Goal: Use online tool/utility: Utilize a website feature to perform a specific function

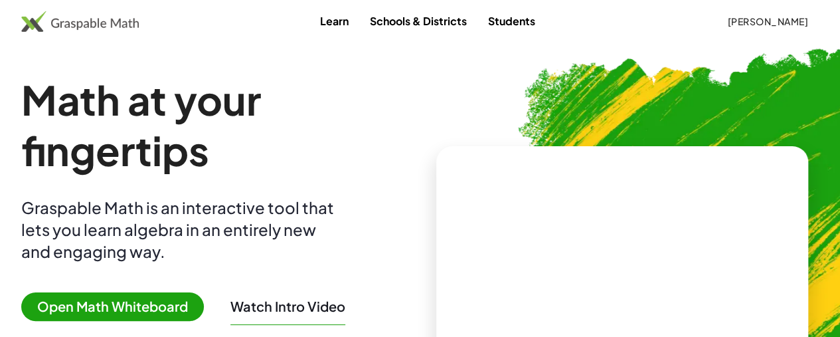
click at [157, 301] on span "Open Math Whiteboard" at bounding box center [112, 306] width 183 height 29
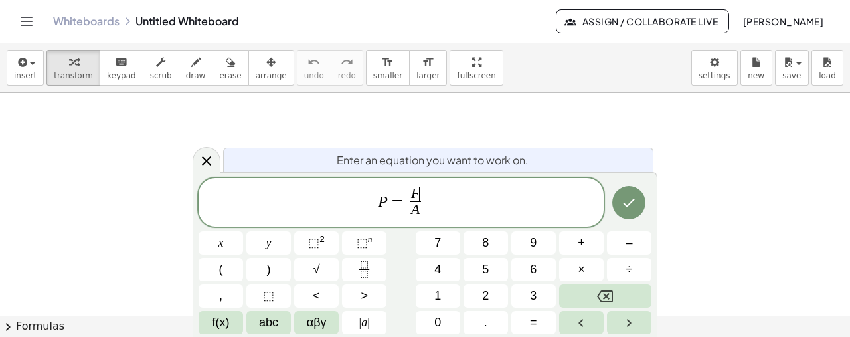
click at [421, 189] on span "F ​" at bounding box center [416, 194] width 12 height 15
click at [631, 202] on icon "Done" at bounding box center [629, 202] width 12 height 9
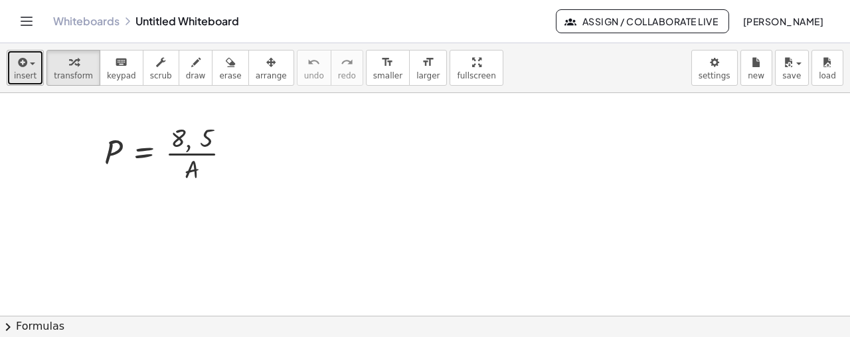
click at [23, 65] on icon "button" at bounding box center [21, 62] width 12 height 16
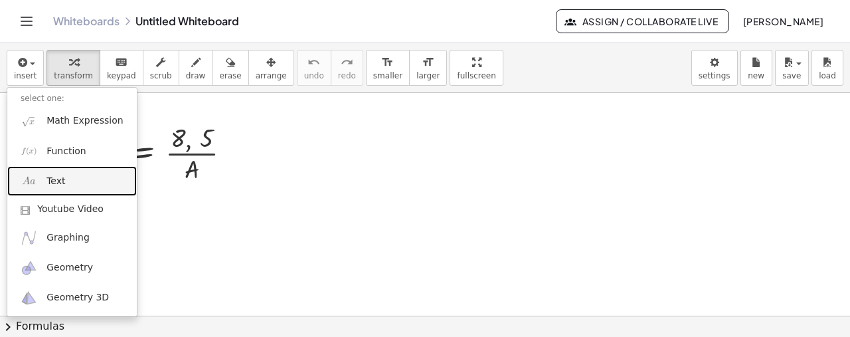
click at [60, 176] on span "Text" at bounding box center [55, 181] width 19 height 13
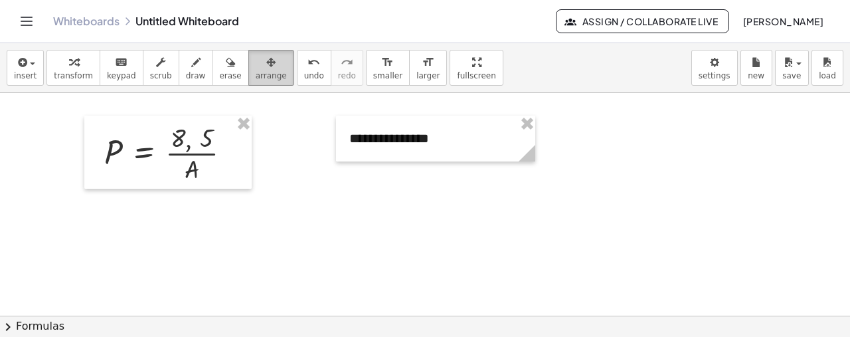
click at [256, 64] on div "button" at bounding box center [271, 62] width 31 height 16
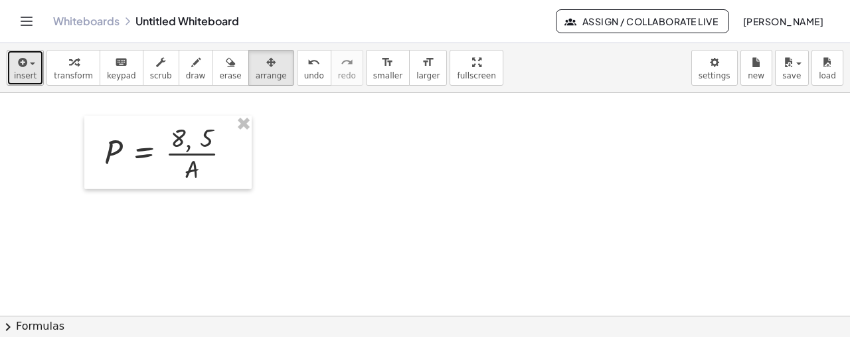
click at [27, 77] on span "insert" at bounding box center [25, 75] width 23 height 9
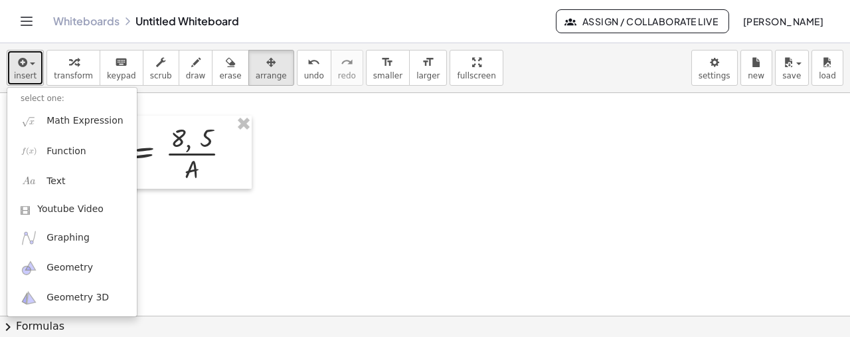
click at [20, 67] on icon "button" at bounding box center [21, 62] width 12 height 16
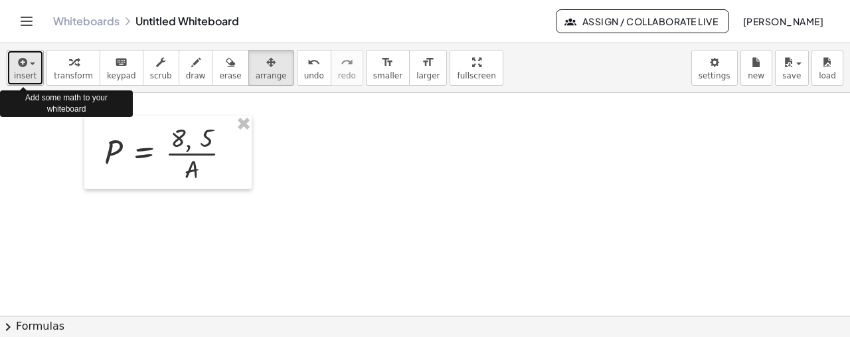
click at [20, 67] on icon "button" at bounding box center [21, 62] width 12 height 16
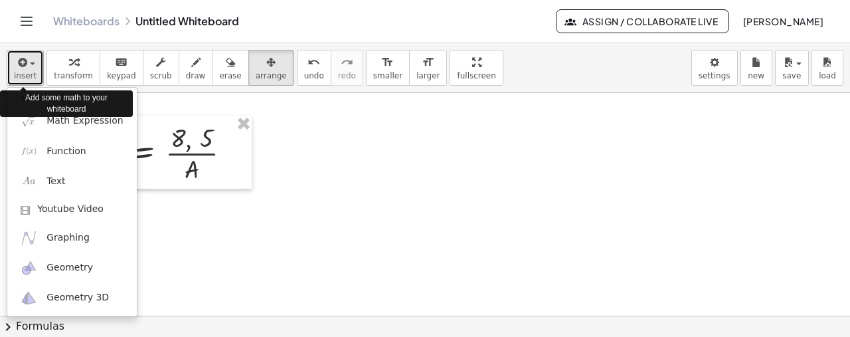
click at [17, 69] on icon "button" at bounding box center [21, 62] width 12 height 16
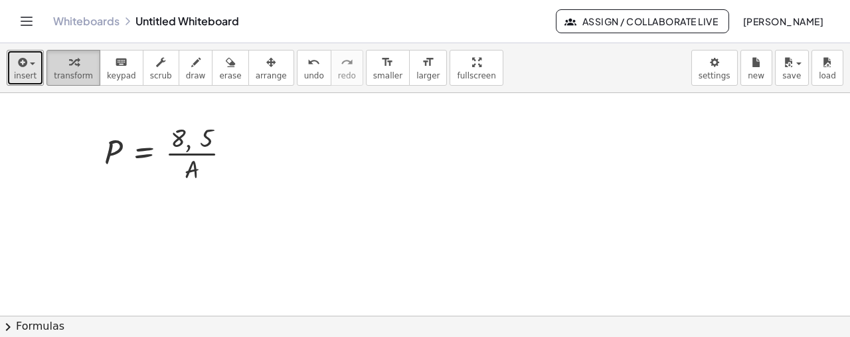
click at [69, 66] on icon "button" at bounding box center [73, 62] width 9 height 16
click at [232, 153] on div at bounding box center [235, 153] width 15 height 15
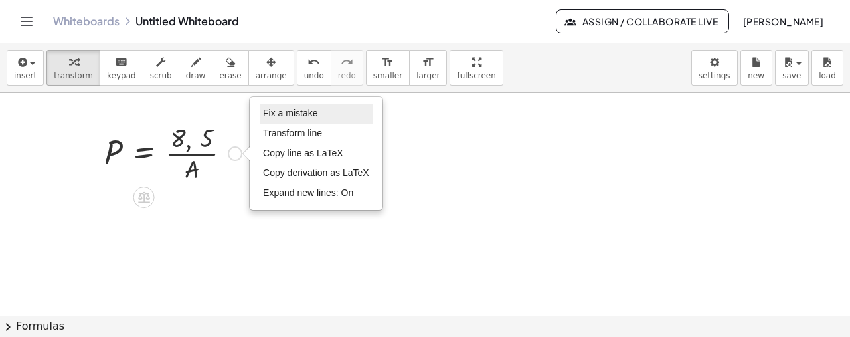
click at [303, 112] on span "Fix a mistake" at bounding box center [290, 113] width 54 height 11
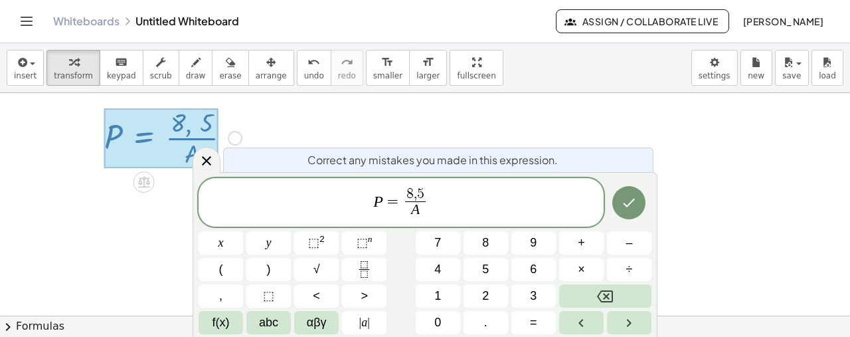
scroll to position [16, 0]
click at [416, 194] on span "8 , ​ 5" at bounding box center [415, 194] width 21 height 15
click at [421, 206] on span "A ​" at bounding box center [415, 210] width 21 height 18
drag, startPoint x: 475, startPoint y: 194, endPoint x: 290, endPoint y: 205, distance: 185.5
click at [290, 205] on span "P = 8 . 5 ​" at bounding box center [400, 203] width 405 height 35
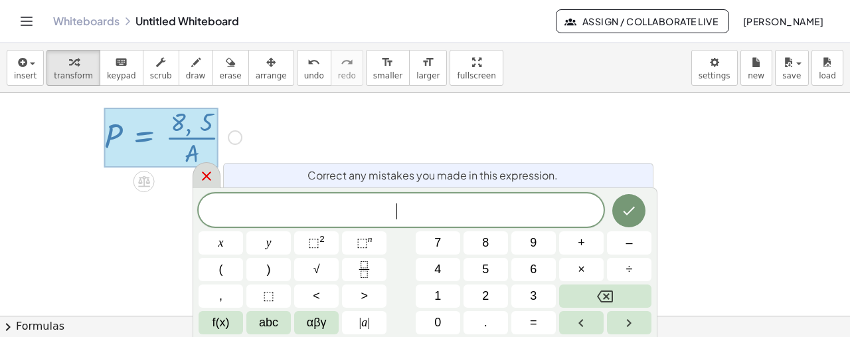
click at [204, 177] on icon at bounding box center [206, 175] width 9 height 9
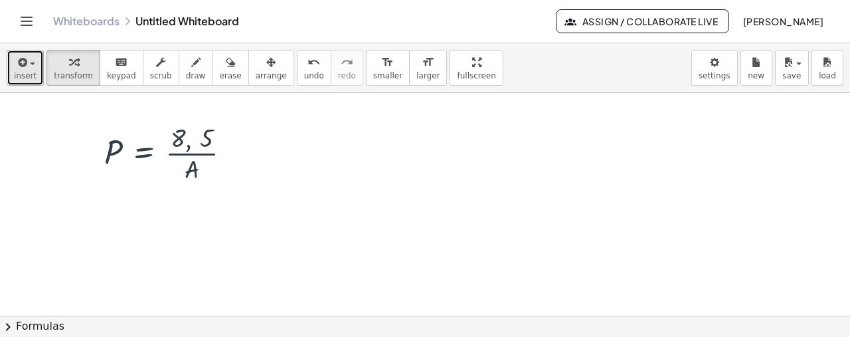
scroll to position [0, 0]
click at [17, 71] on span "insert" at bounding box center [25, 75] width 23 height 9
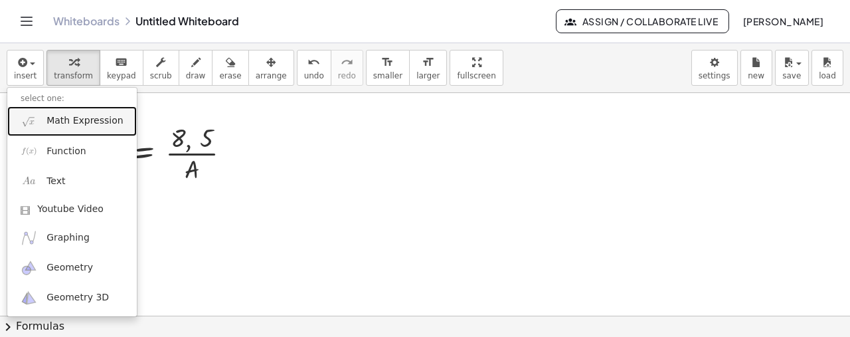
click at [73, 120] on span "Math Expression" at bounding box center [84, 120] width 76 height 13
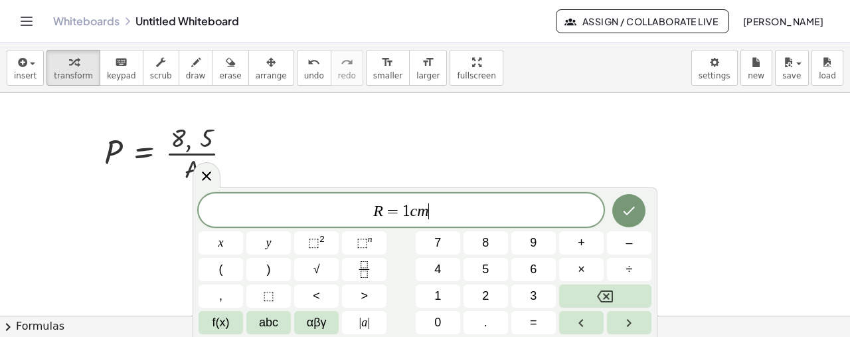
click at [442, 209] on span "R = 1 c m ​" at bounding box center [400, 211] width 405 height 19
click at [404, 209] on span "=" at bounding box center [409, 211] width 19 height 16
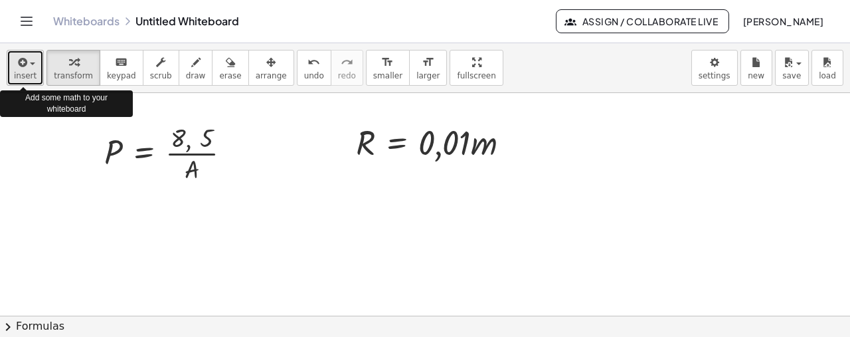
click at [35, 60] on button "insert" at bounding box center [25, 68] width 37 height 36
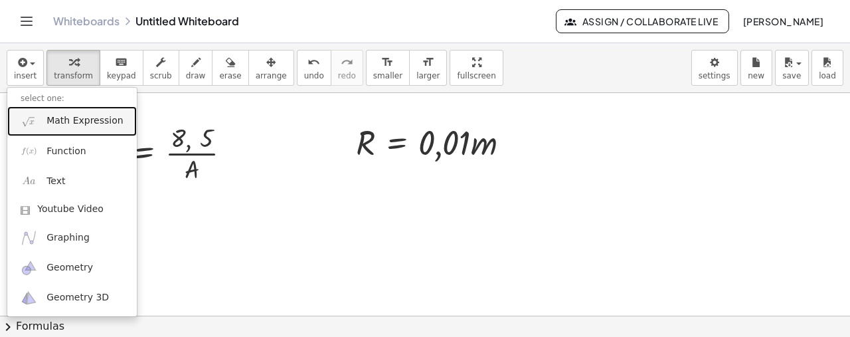
click at [73, 125] on span "Math Expression" at bounding box center [84, 120] width 76 height 13
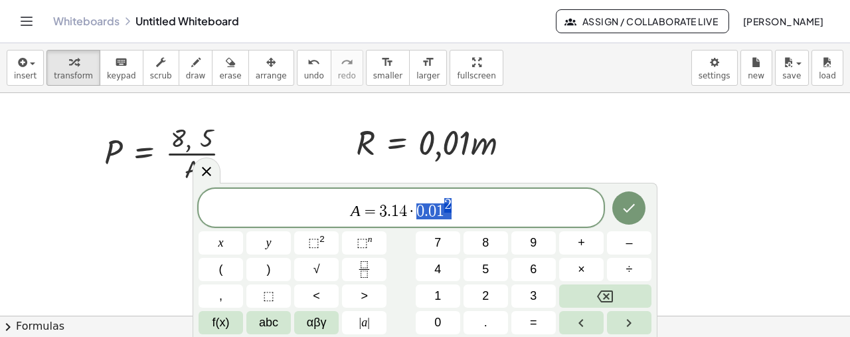
drag, startPoint x: 471, startPoint y: 210, endPoint x: 417, endPoint y: 208, distance: 54.5
click at [417, 208] on span "A = 3 . 1 4 · 0 . 0 1 2" at bounding box center [400, 208] width 405 height 24
click at [622, 212] on icon "Done" at bounding box center [629, 208] width 16 height 16
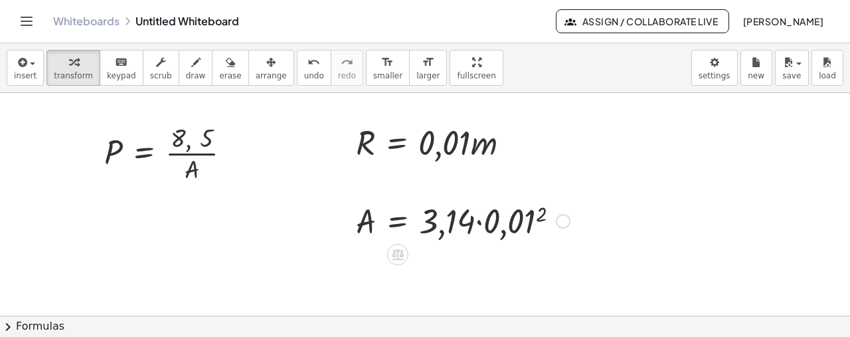
click at [521, 222] on div at bounding box center [462, 219] width 227 height 45
click at [521, 222] on div at bounding box center [473, 219] width 249 height 45
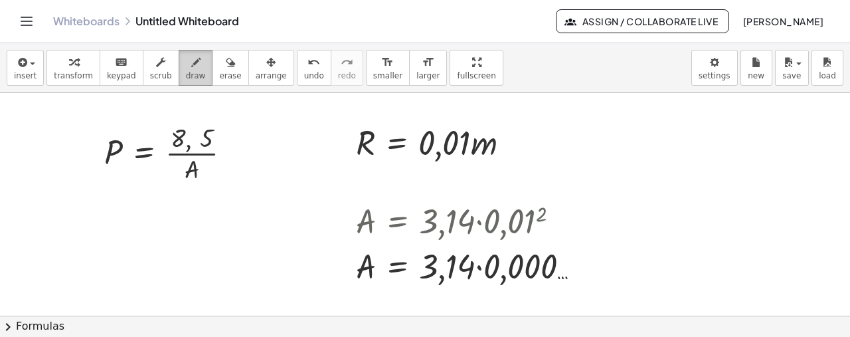
click at [186, 71] on span "draw" at bounding box center [196, 75] width 20 height 9
drag, startPoint x: 562, startPoint y: 264, endPoint x: 568, endPoint y: 277, distance: 15.4
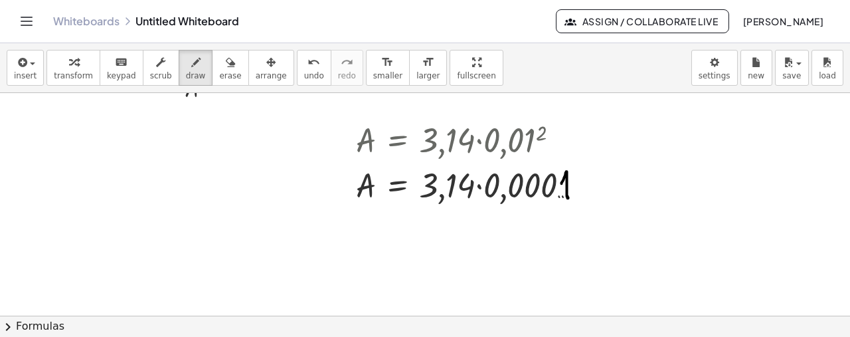
scroll to position [80, 0]
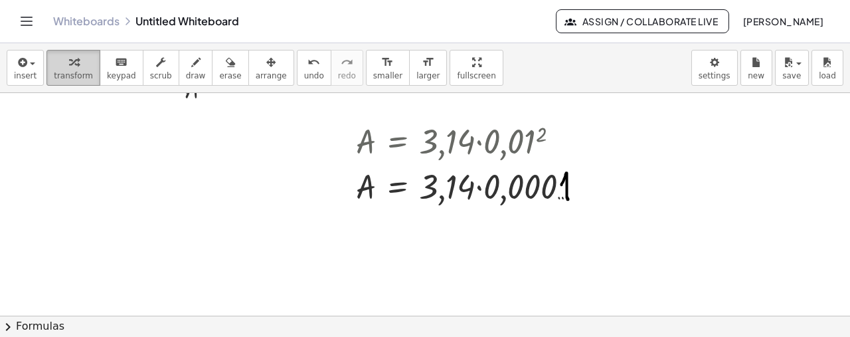
click at [76, 71] on span "transform" at bounding box center [73, 75] width 39 height 9
click at [191, 64] on icon "button" at bounding box center [195, 62] width 9 height 16
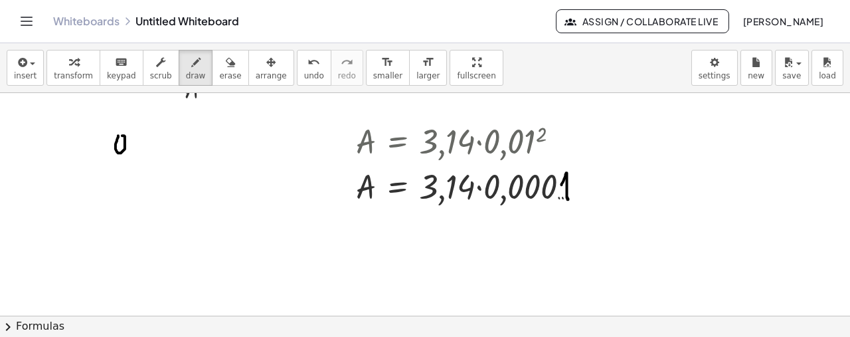
click at [118, 138] on div at bounding box center [425, 279] width 850 height 533
drag, startPoint x: 129, startPoint y: 151, endPoint x: 129, endPoint y: 163, distance: 11.9
click at [129, 163] on div at bounding box center [425, 279] width 850 height 533
click at [143, 135] on div at bounding box center [425, 279] width 850 height 533
drag, startPoint x: 155, startPoint y: 140, endPoint x: 157, endPoint y: 155, distance: 15.4
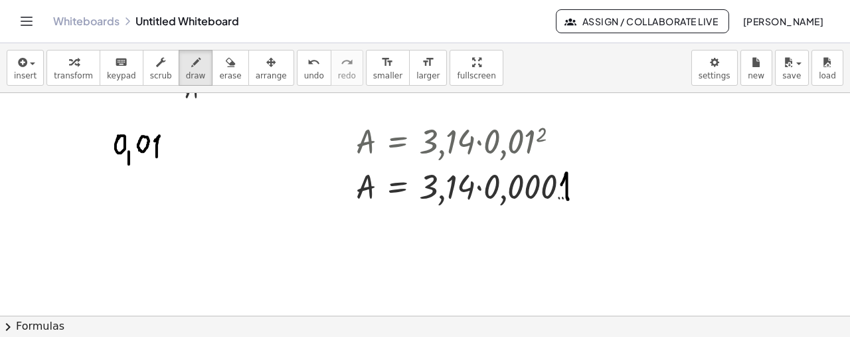
click at [157, 155] on div at bounding box center [425, 279] width 850 height 533
drag, startPoint x: 89, startPoint y: 168, endPoint x: 100, endPoint y: 186, distance: 20.8
click at [100, 186] on div at bounding box center [425, 279] width 850 height 533
drag, startPoint x: 100, startPoint y: 172, endPoint x: 89, endPoint y: 187, distance: 18.5
click at [89, 187] on div at bounding box center [425, 279] width 850 height 533
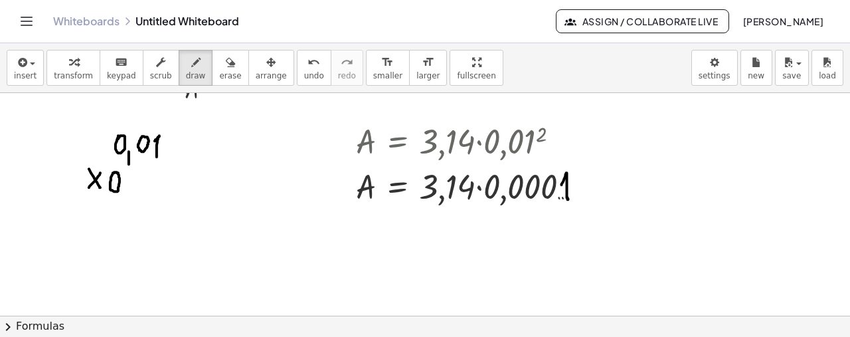
click at [112, 172] on div at bounding box center [425, 279] width 850 height 533
drag, startPoint x: 128, startPoint y: 188, endPoint x: 153, endPoint y: 176, distance: 27.3
click at [125, 200] on div at bounding box center [425, 279] width 850 height 533
click at [141, 173] on div at bounding box center [425, 279] width 850 height 533
drag, startPoint x: 158, startPoint y: 177, endPoint x: 161, endPoint y: 194, distance: 16.8
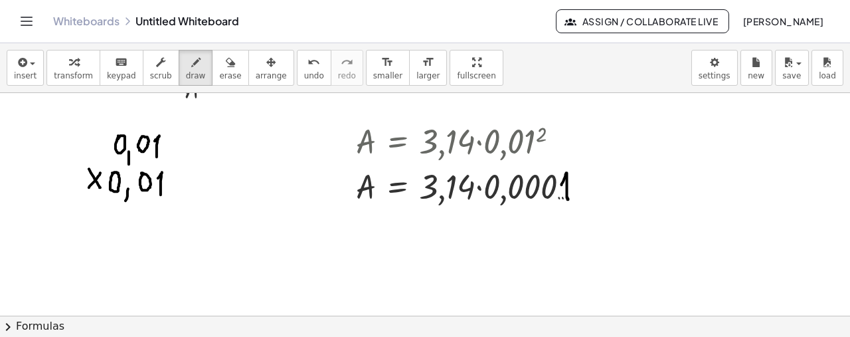
click at [161, 194] on div at bounding box center [425, 279] width 850 height 533
drag, startPoint x: 70, startPoint y: 200, endPoint x: 203, endPoint y: 206, distance: 132.9
click at [203, 206] on div at bounding box center [425, 279] width 850 height 533
click at [226, 63] on icon "button" at bounding box center [230, 62] width 9 height 16
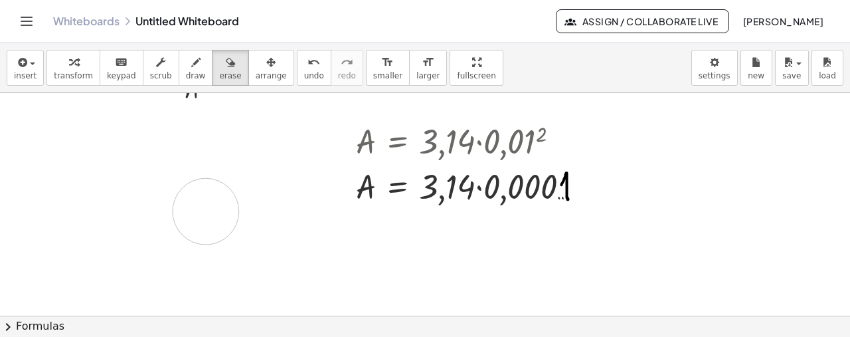
drag, startPoint x: 143, startPoint y: 185, endPoint x: 207, endPoint y: 210, distance: 68.9
click at [207, 210] on div at bounding box center [425, 279] width 850 height 533
click at [73, 60] on div "button" at bounding box center [73, 62] width 39 height 16
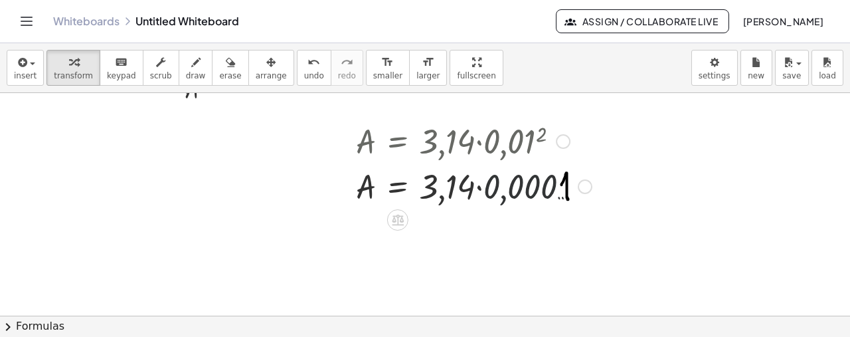
click at [484, 190] on div at bounding box center [473, 185] width 249 height 45
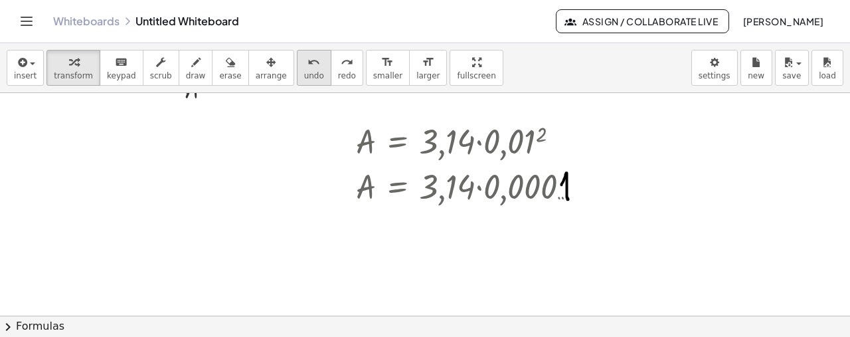
click at [304, 64] on div "undo" at bounding box center [314, 62] width 20 height 16
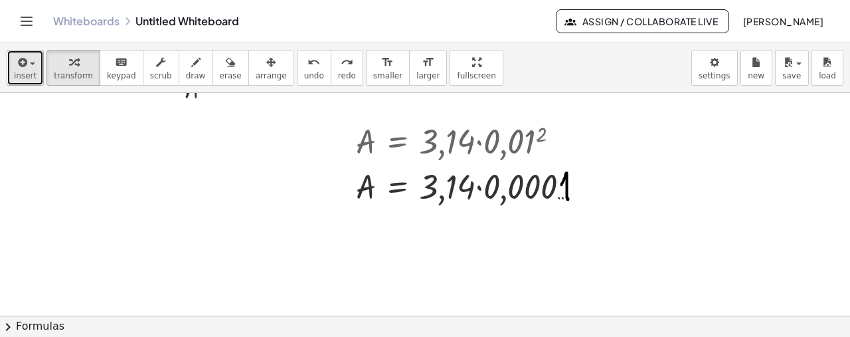
click at [27, 67] on span "button" at bounding box center [28, 63] width 3 height 9
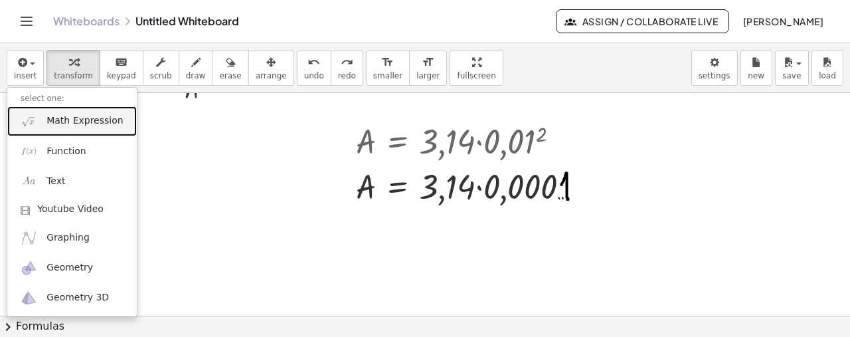
click at [60, 121] on span "Math Expression" at bounding box center [84, 120] width 76 height 13
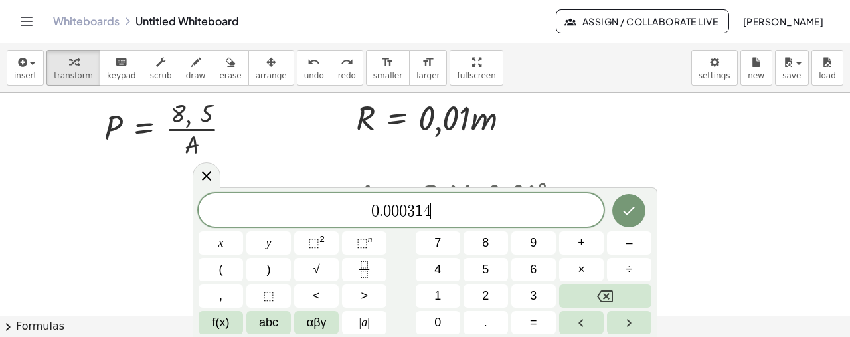
scroll to position [27, 0]
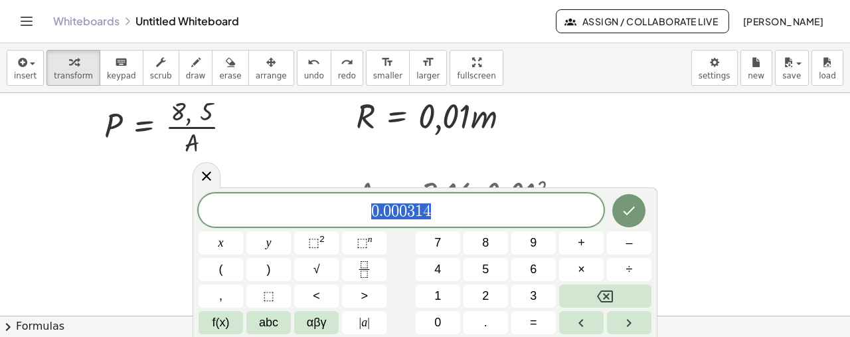
drag, startPoint x: 463, startPoint y: 214, endPoint x: 304, endPoint y: 218, distance: 159.4
click at [304, 218] on span "0 . 0 0 0 3 1 4" at bounding box center [400, 211] width 405 height 19
click at [212, 173] on icon at bounding box center [206, 176] width 16 height 16
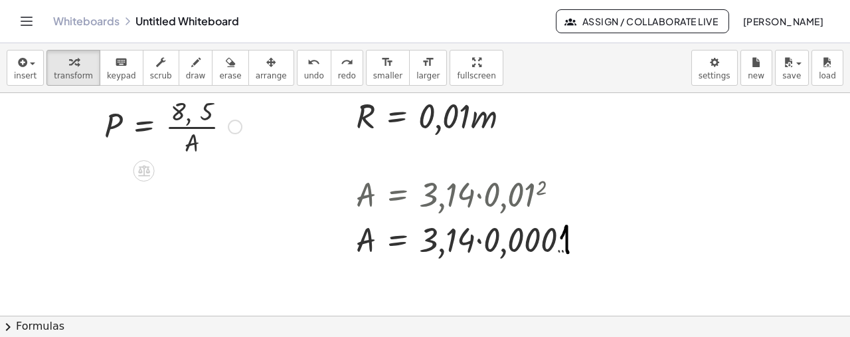
click at [232, 128] on div "Fix a mistake Transform line Copy line as LaTeX Copy derivation as LaTeX Expand…" at bounding box center [235, 126] width 15 height 15
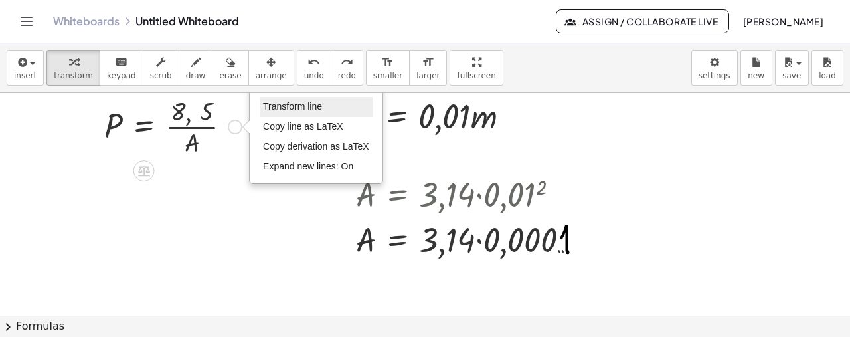
click at [323, 103] on li "Transform line" at bounding box center [316, 107] width 113 height 20
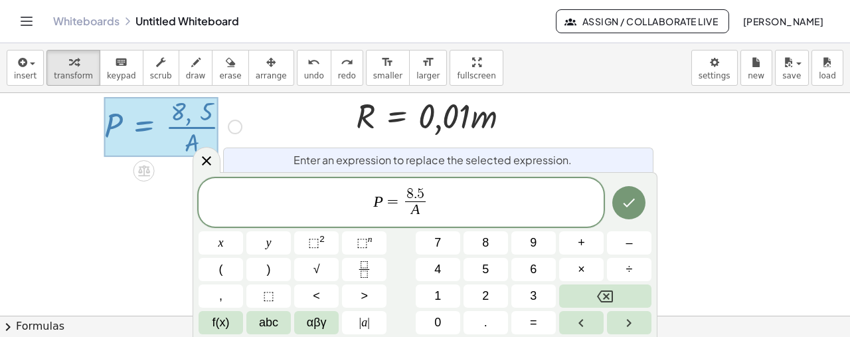
click at [423, 211] on span "A" at bounding box center [415, 210] width 21 height 18
click at [489, 187] on span "P = 8 . 5 0 . 0 0 0 3 1 4 ​ ​" at bounding box center [400, 203] width 405 height 35
click at [501, 197] on span "P = 8 . 5 0 . 0 0 0 3 1 4 ​ ​" at bounding box center [400, 203] width 405 height 35
click at [483, 202] on span "P = 8 . 5 0 . 0 0 0 3 1 4 ​ ​" at bounding box center [400, 203] width 405 height 35
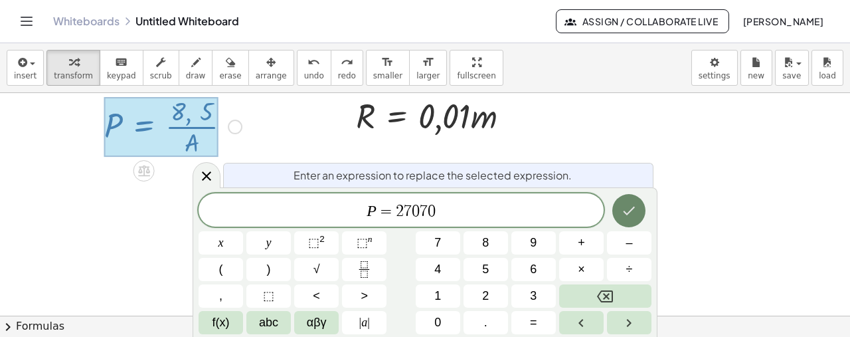
click at [633, 210] on icon "Done" at bounding box center [629, 210] width 16 height 16
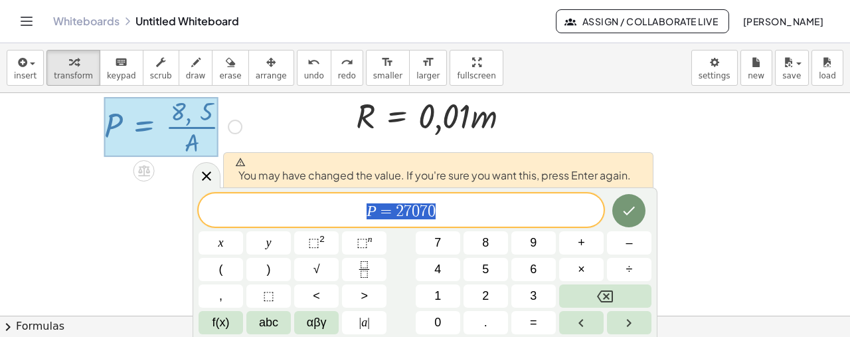
drag, startPoint x: 455, startPoint y: 214, endPoint x: 333, endPoint y: 212, distance: 121.5
click at [333, 212] on span "P = 2 7 0 7 0" at bounding box center [400, 211] width 405 height 19
click at [192, 186] on div at bounding box center [206, 175] width 28 height 26
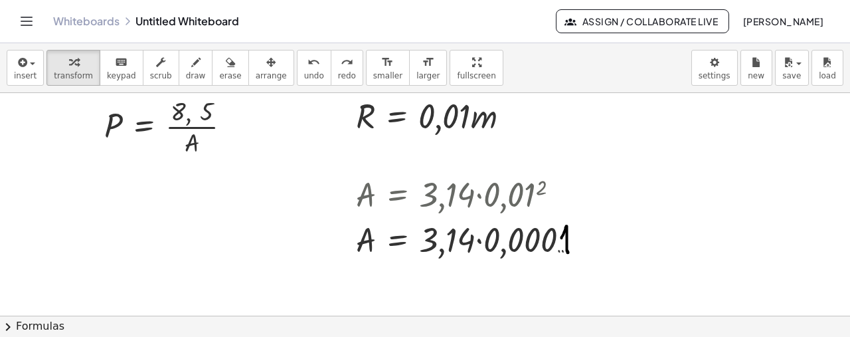
click at [4, 63] on div "insert select one: Math Expression Function Text Youtube Video Graphing Geometr…" at bounding box center [425, 68] width 850 height 50
click at [17, 68] on icon "button" at bounding box center [21, 62] width 12 height 16
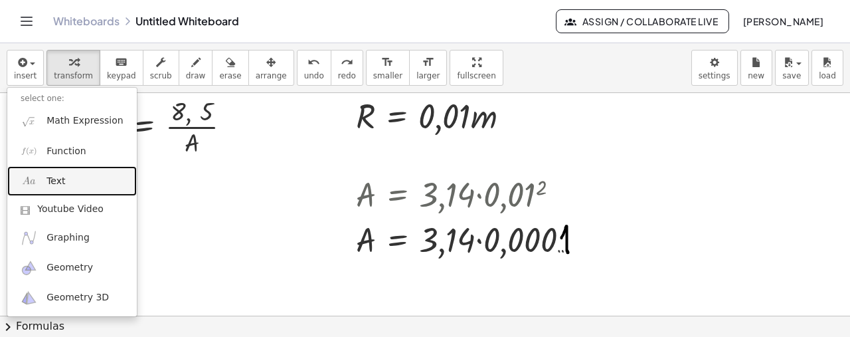
click at [60, 175] on span "Text" at bounding box center [55, 181] width 19 height 13
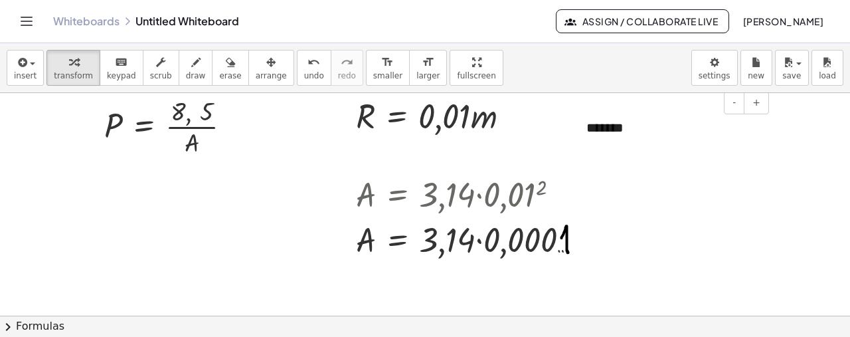
drag, startPoint x: 666, startPoint y: 124, endPoint x: 657, endPoint y: 124, distance: 9.3
click at [657, 124] on div "*******" at bounding box center [672, 128] width 199 height 46
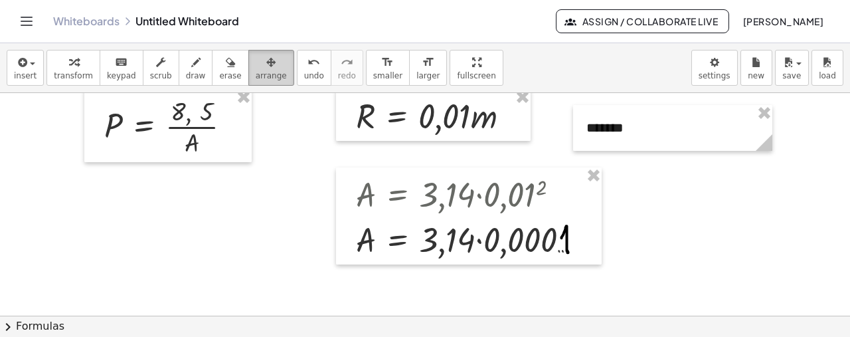
click at [256, 59] on div "button" at bounding box center [271, 62] width 31 height 16
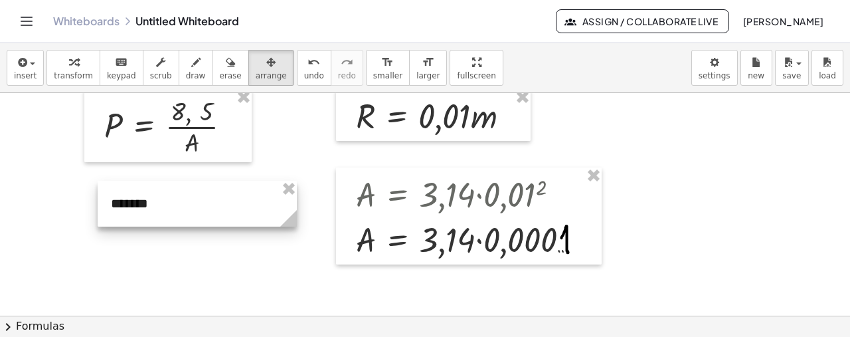
drag, startPoint x: 692, startPoint y: 121, endPoint x: 202, endPoint y: 198, distance: 495.9
click at [202, 198] on div at bounding box center [197, 204] width 199 height 46
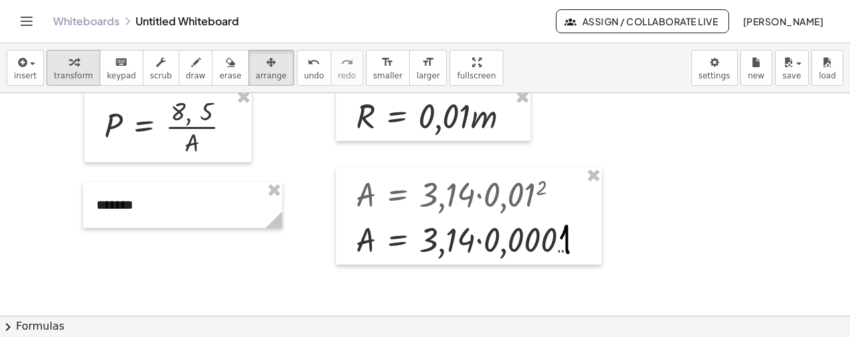
click at [69, 62] on icon "button" at bounding box center [73, 62] width 9 height 16
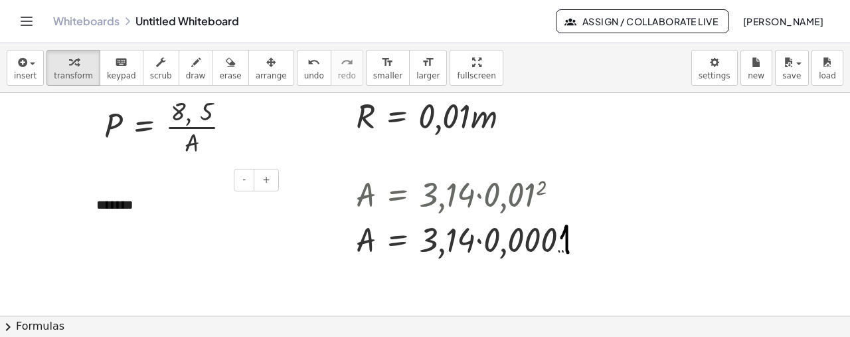
click at [181, 204] on div "*******" at bounding box center [182, 205] width 199 height 46
click at [273, 173] on button "+" at bounding box center [266, 180] width 25 height 23
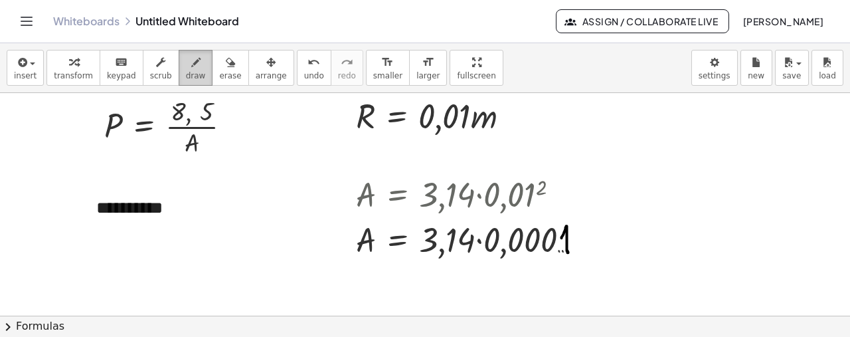
click at [191, 68] on icon "button" at bounding box center [195, 62] width 9 height 16
drag, startPoint x: 223, startPoint y: 102, endPoint x: 234, endPoint y: 98, distance: 11.1
click at [234, 98] on div at bounding box center [425, 332] width 850 height 533
drag, startPoint x: 216, startPoint y: 140, endPoint x: 231, endPoint y: 155, distance: 21.1
click at [231, 155] on div at bounding box center [425, 332] width 850 height 533
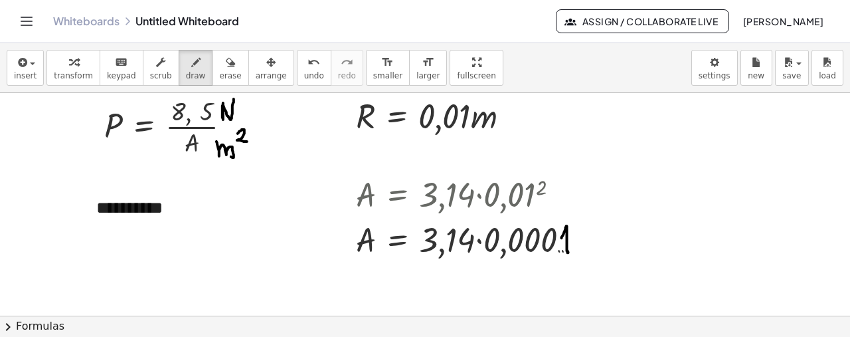
drag, startPoint x: 238, startPoint y: 132, endPoint x: 248, endPoint y: 141, distance: 13.2
click at [248, 141] on div at bounding box center [425, 332] width 850 height 533
drag, startPoint x: 56, startPoint y: 112, endPoint x: 57, endPoint y: 123, distance: 10.7
click at [57, 123] on div at bounding box center [425, 332] width 850 height 533
drag, startPoint x: 76, startPoint y: 127, endPoint x: 85, endPoint y: 137, distance: 13.6
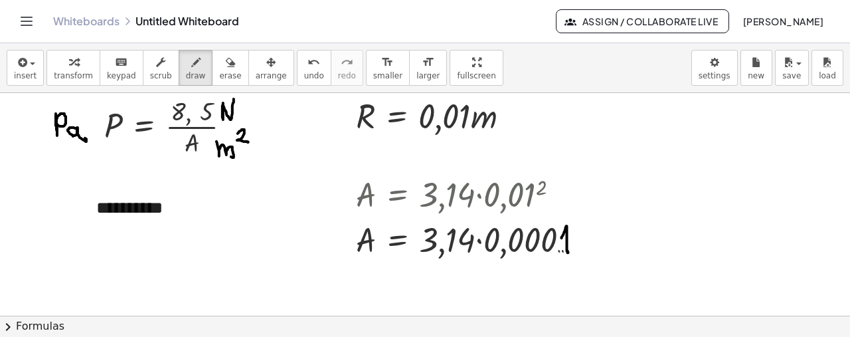
click at [85, 137] on div at bounding box center [425, 332] width 850 height 533
click at [74, 64] on div "button" at bounding box center [73, 62] width 39 height 16
click at [196, 206] on div "**********" at bounding box center [182, 207] width 199 height 51
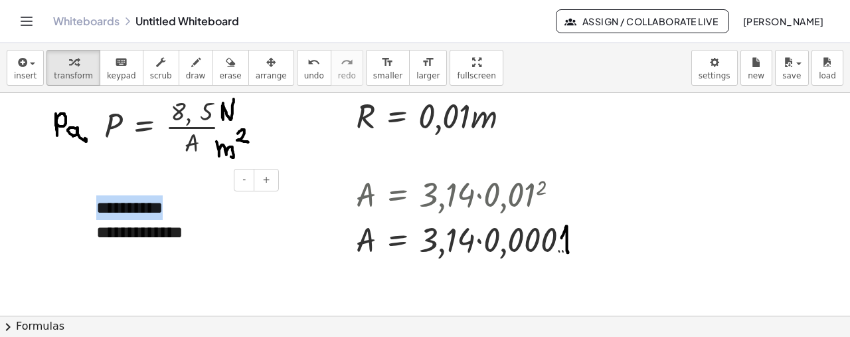
drag, startPoint x: 202, startPoint y: 202, endPoint x: 84, endPoint y: 205, distance: 118.2
click at [84, 205] on div "**********" at bounding box center [182, 220] width 199 height 76
click at [213, 236] on div "**********" at bounding box center [182, 232] width 173 height 25
drag, startPoint x: 198, startPoint y: 205, endPoint x: 119, endPoint y: 202, distance: 79.1
click at [119, 202] on div "**********" at bounding box center [182, 220] width 199 height 76
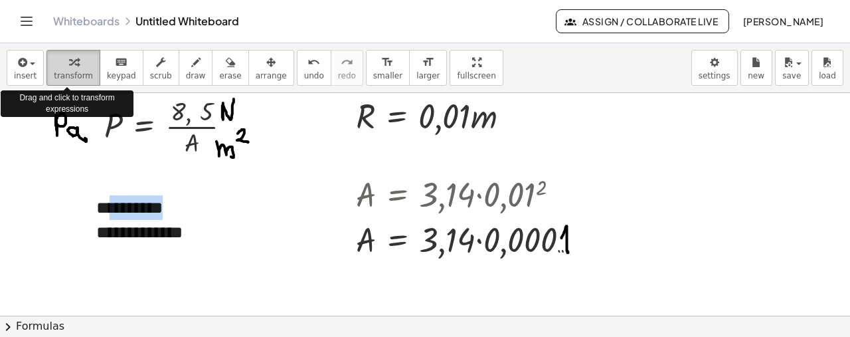
click at [69, 66] on icon "button" at bounding box center [73, 62] width 9 height 16
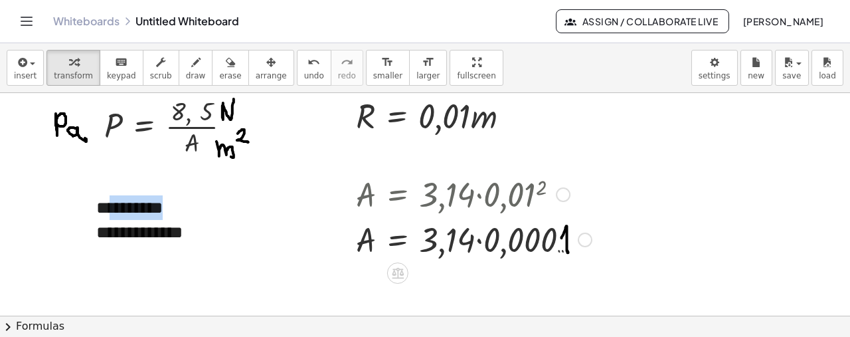
click at [568, 196] on div at bounding box center [563, 194] width 15 height 15
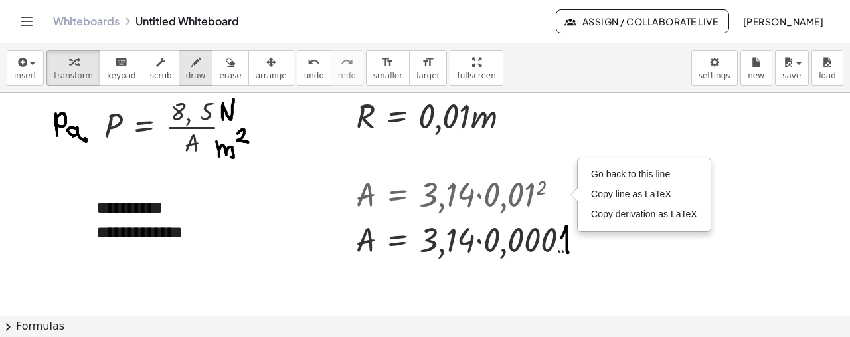
click at [186, 55] on div "button" at bounding box center [196, 62] width 20 height 16
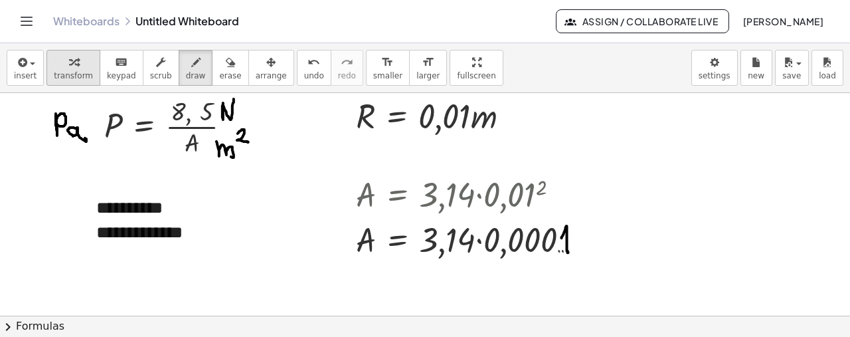
click at [66, 72] on span "transform" at bounding box center [73, 75] width 39 height 9
click at [512, 119] on div at bounding box center [513, 116] width 15 height 15
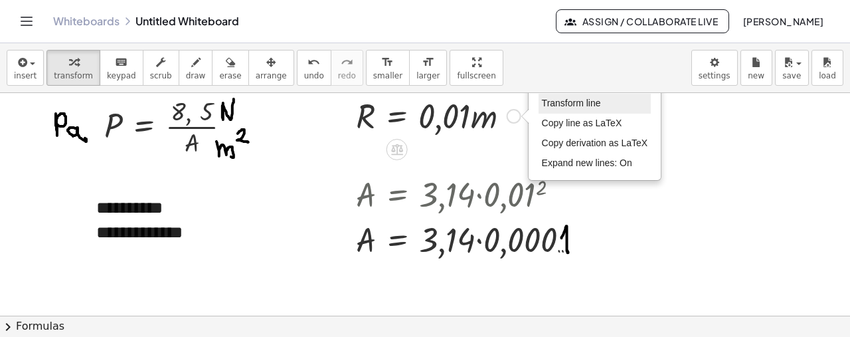
click at [603, 102] on li "Transform line" at bounding box center [594, 104] width 113 height 20
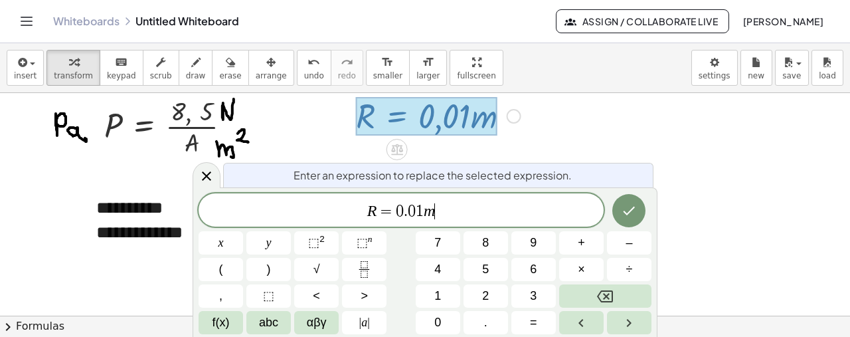
click at [475, 211] on span "R = 0 . 0 1 m ​" at bounding box center [400, 211] width 405 height 19
click at [206, 177] on icon at bounding box center [206, 175] width 9 height 9
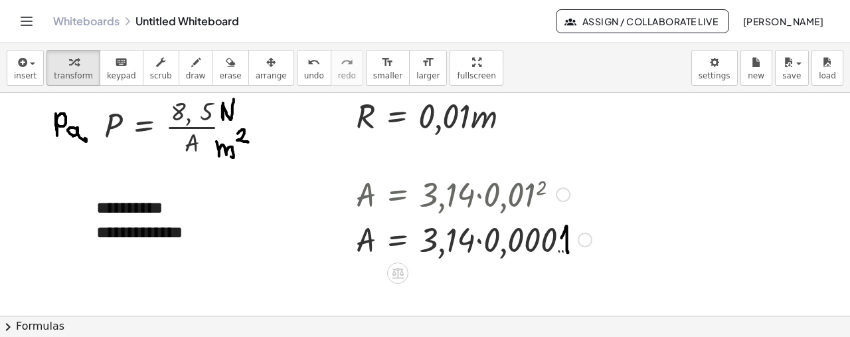
click at [564, 194] on div "Go back to this line Copy line as LaTeX Copy derivation as LaTeX" at bounding box center [563, 194] width 15 height 15
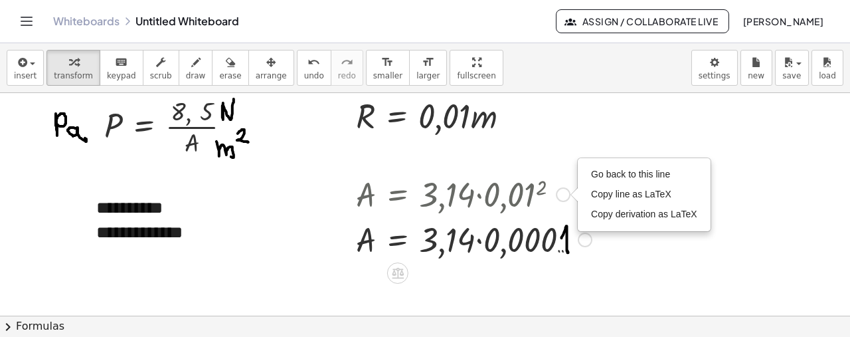
click at [629, 163] on div "Go back to this line Copy line as LaTeX Copy derivation as LaTeX" at bounding box center [643, 195] width 131 height 72
click at [631, 173] on span "Go back to this line" at bounding box center [630, 174] width 79 height 11
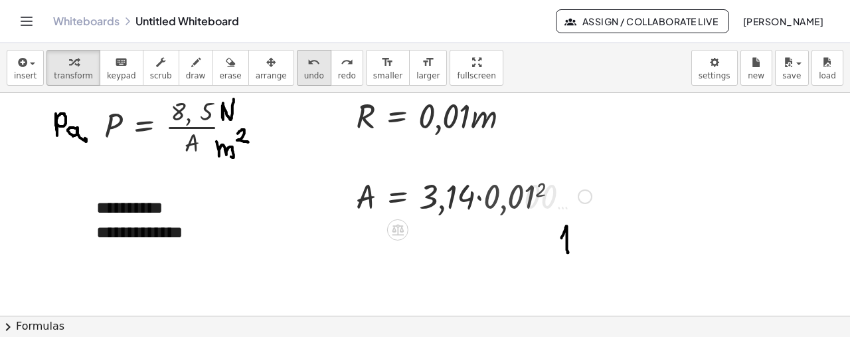
click at [307, 58] on icon "undo" at bounding box center [313, 62] width 13 height 16
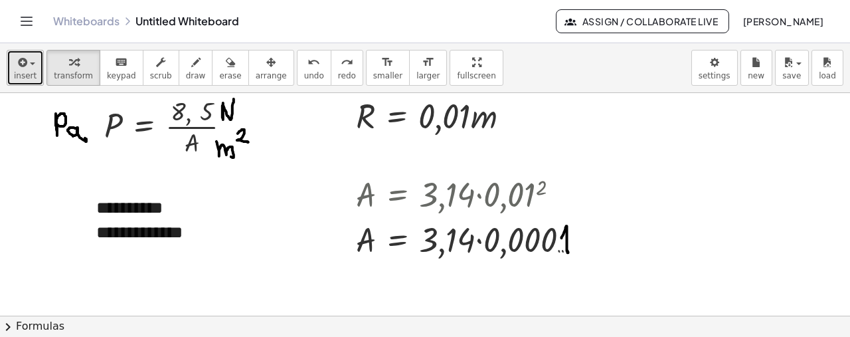
click at [23, 73] on span "insert" at bounding box center [25, 75] width 23 height 9
click at [0, 0] on span "Math Expression" at bounding box center [0, 0] width 0 height 0
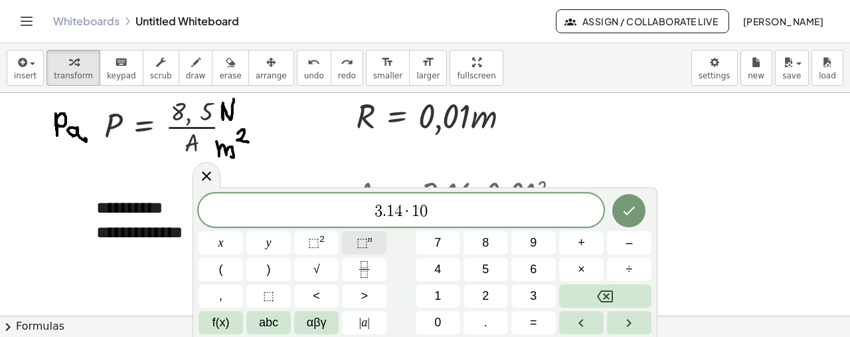
click at [356, 246] on span "⬚" at bounding box center [361, 242] width 11 height 13
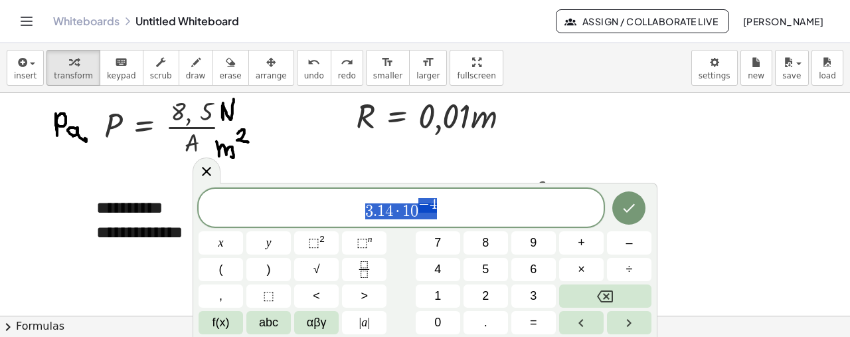
drag, startPoint x: 478, startPoint y: 197, endPoint x: 358, endPoint y: 204, distance: 119.7
click at [358, 204] on span "3 . 1 4 · 1 0 − 4" at bounding box center [400, 208] width 405 height 24
click at [358, 204] on span "​ 3 . 1 4 · 1 0 − 4" at bounding box center [400, 208] width 405 height 24
click at [453, 210] on span "3 . 1 4 · 1 0 − 4 ​" at bounding box center [400, 208] width 405 height 24
click at [355, 214] on span "​ 3 . 1 4 · 1 0 − 4" at bounding box center [400, 208] width 405 height 24
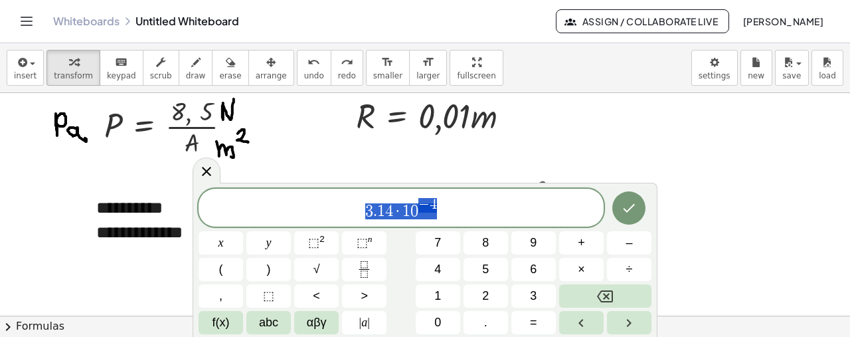
drag, startPoint x: 355, startPoint y: 214, endPoint x: 488, endPoint y: 197, distance: 133.8
click at [488, 197] on span "3 . 1 4 · 1 0 − 4" at bounding box center [400, 208] width 405 height 24
click at [358, 206] on span "3 . 1 4 · 1 0 − 4" at bounding box center [400, 208] width 405 height 24
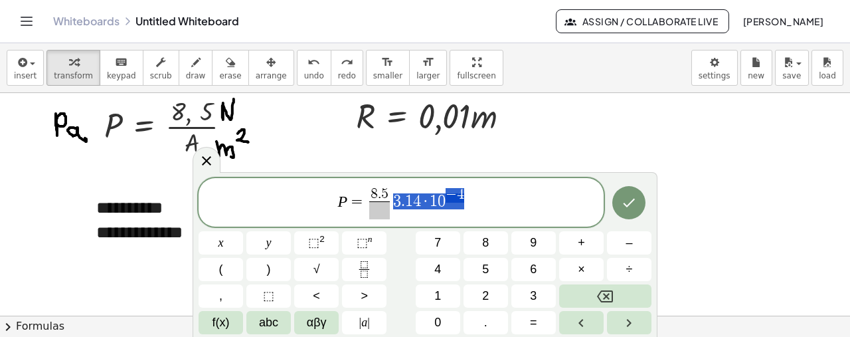
drag, startPoint x: 493, startPoint y: 200, endPoint x: 396, endPoint y: 205, distance: 97.1
click at [396, 205] on span "P = 8 . 5 ​ 3 . 1 4 · 1 0 − 4" at bounding box center [400, 203] width 405 height 35
click at [373, 214] on span at bounding box center [379, 210] width 21 height 18
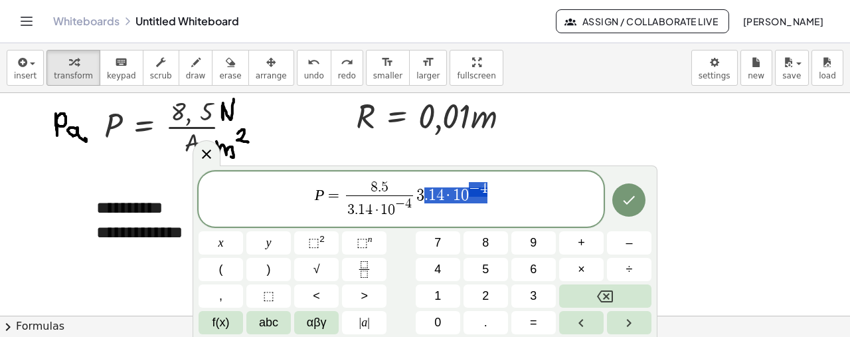
drag, startPoint x: 542, startPoint y: 191, endPoint x: 420, endPoint y: 188, distance: 122.8
click at [420, 188] on span "P = 8 . 5 3 . 1 4 · 1 0 − 4 ​ 3 . 1 4 · 1 0 − 4" at bounding box center [400, 199] width 405 height 41
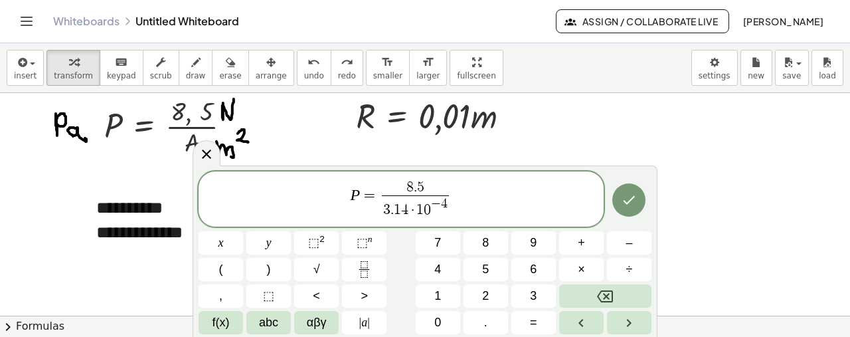
click at [505, 192] on span "P = 8 . 5 3 . 1 4 · 1 0 − 4 ​ ​" at bounding box center [400, 199] width 405 height 41
click at [511, 187] on span "P = 8 . 5 3 . 1 4 · 1 0 − 4 ​ ​" at bounding box center [400, 199] width 405 height 41
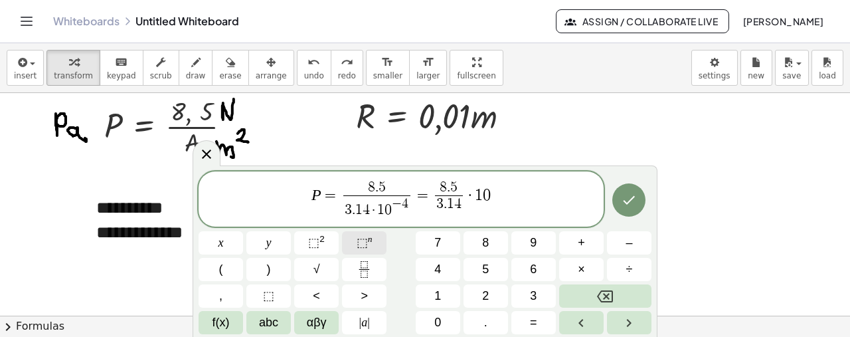
click at [370, 240] on sup "n" at bounding box center [370, 239] width 5 height 10
click at [534, 196] on span "P = 8 . 5 3 . 1 4 · 1 0 − 4 ​ = 8 . 5 3 . 1 4 ​ · 1 0 4 ​" at bounding box center [400, 199] width 405 height 41
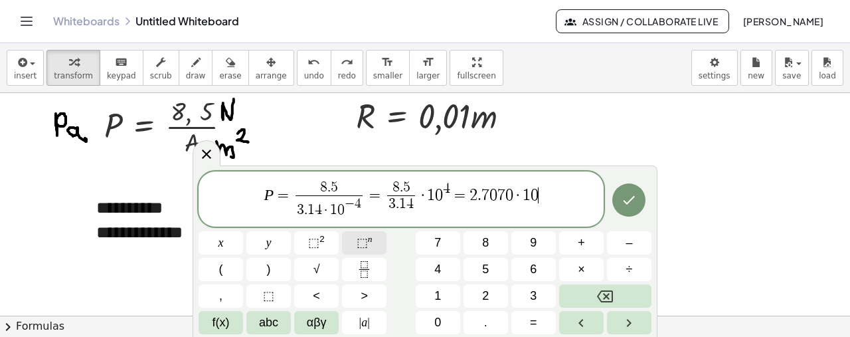
click at [368, 244] on span "⬚ n" at bounding box center [364, 243] width 16 height 18
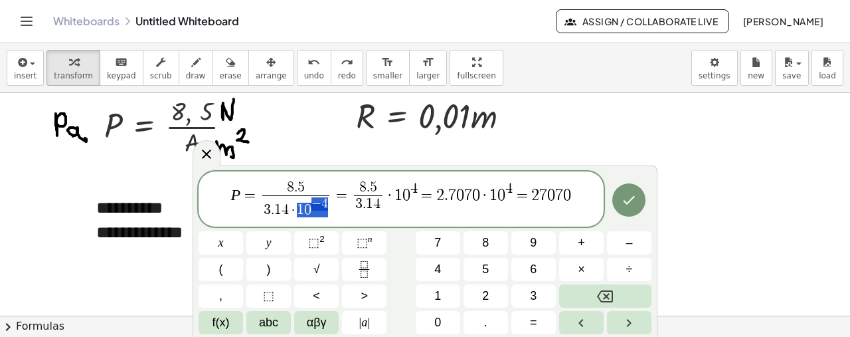
drag, startPoint x: 327, startPoint y: 209, endPoint x: 297, endPoint y: 210, distance: 29.2
drag, startPoint x: 418, startPoint y: 192, endPoint x: 397, endPoint y: 194, distance: 20.7
click at [397, 194] on span "P = 8 . 5 3 . 1 4 · 1 0 − 4 ​ = 8 . 5 3 . 1 4 ​ · 1 0 4 = 2 . 7 0 7 0 · 1 0 4 =…" at bounding box center [400, 199] width 405 height 41
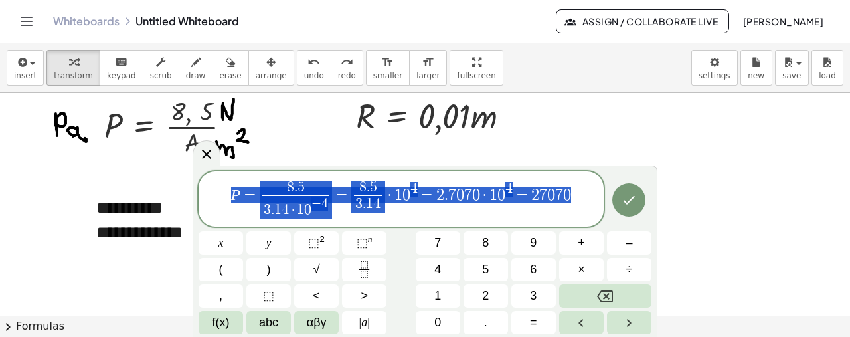
drag, startPoint x: 581, startPoint y: 199, endPoint x: 182, endPoint y: 207, distance: 399.0
click at [182, 207] on body "**********" at bounding box center [425, 168] width 850 height 337
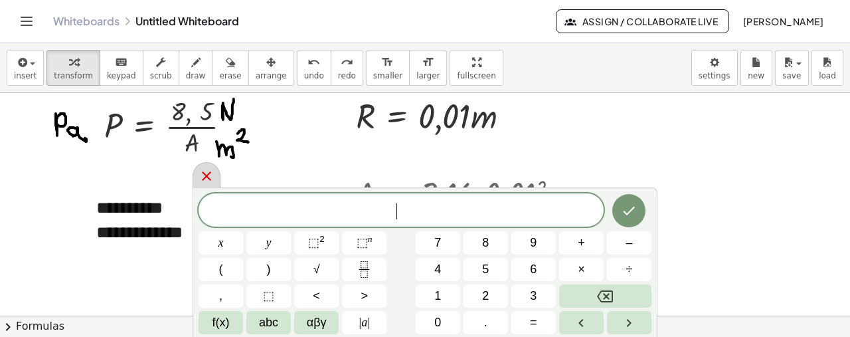
click at [204, 179] on icon at bounding box center [206, 175] width 9 height 9
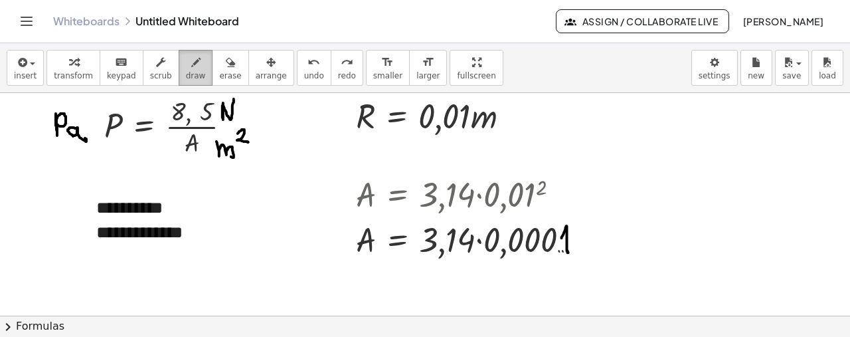
click at [186, 66] on div "button" at bounding box center [196, 62] width 20 height 16
click at [191, 70] on icon "button" at bounding box center [195, 62] width 9 height 16
drag, startPoint x: 341, startPoint y: 128, endPoint x: 529, endPoint y: 125, distance: 187.9
click at [529, 125] on div at bounding box center [425, 332] width 850 height 533
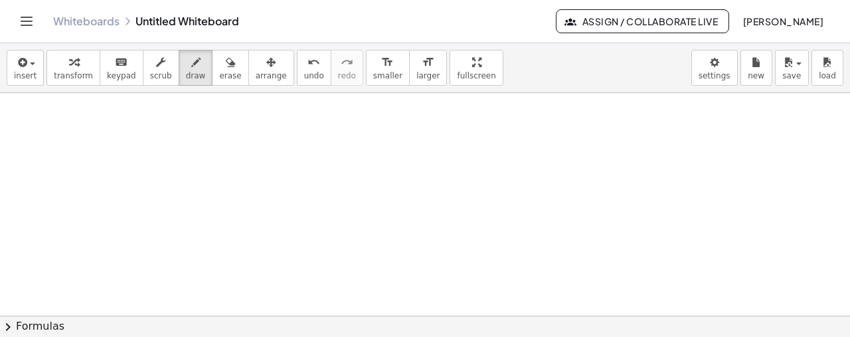
scroll to position [207, 0]
click at [31, 62] on span "button" at bounding box center [32, 63] width 5 height 3
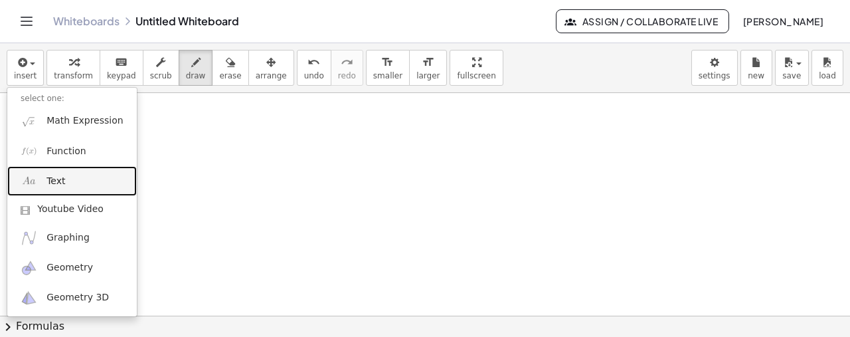
click at [64, 186] on link "Text" at bounding box center [71, 181] width 129 height 30
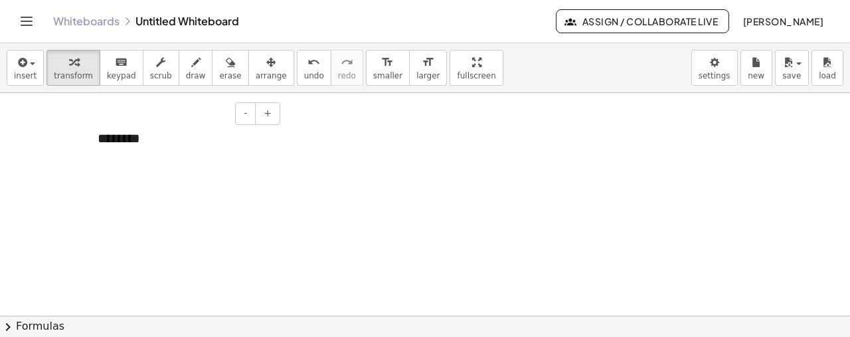
click at [178, 142] on div "********" at bounding box center [183, 138] width 199 height 46
click at [182, 139] on div "********" at bounding box center [183, 138] width 199 height 46
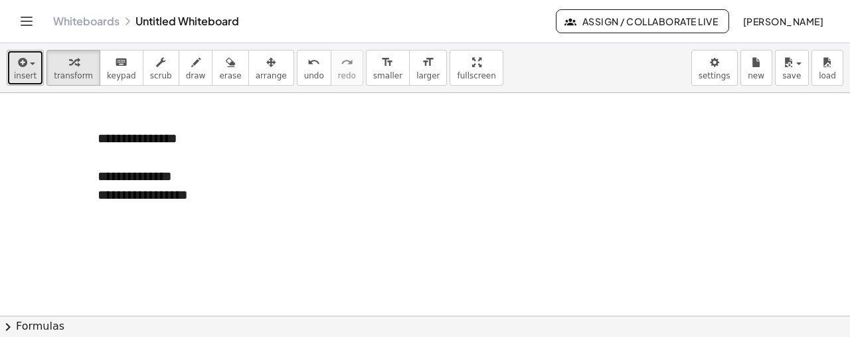
click at [21, 80] on button "insert" at bounding box center [25, 68] width 37 height 36
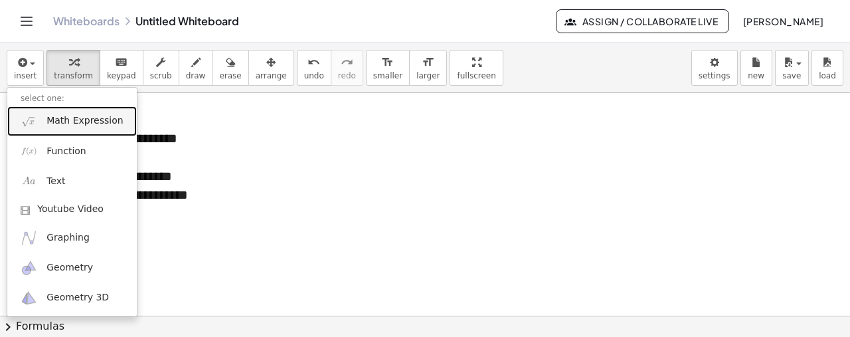
click at [80, 115] on span "Math Expression" at bounding box center [84, 120] width 76 height 13
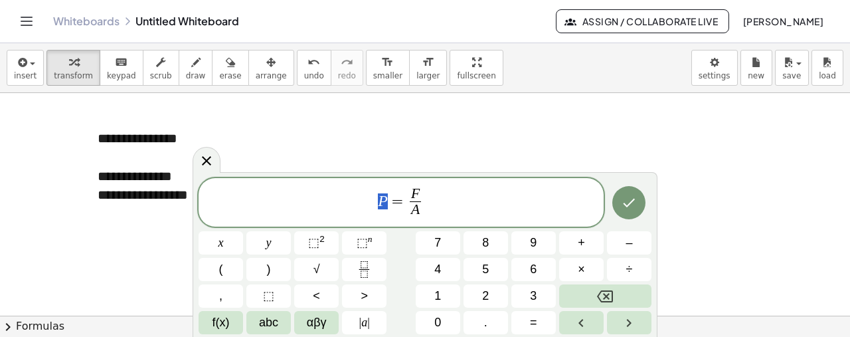
drag, startPoint x: 388, startPoint y: 202, endPoint x: 376, endPoint y: 200, distance: 12.1
click at [376, 200] on span "P = F A ​" at bounding box center [400, 203] width 405 height 35
click at [441, 215] on span "A ​" at bounding box center [437, 210] width 12 height 18
drag, startPoint x: 453, startPoint y: 210, endPoint x: 416, endPoint y: 206, distance: 37.4
drag, startPoint x: 396, startPoint y: 200, endPoint x: 344, endPoint y: 200, distance: 51.8
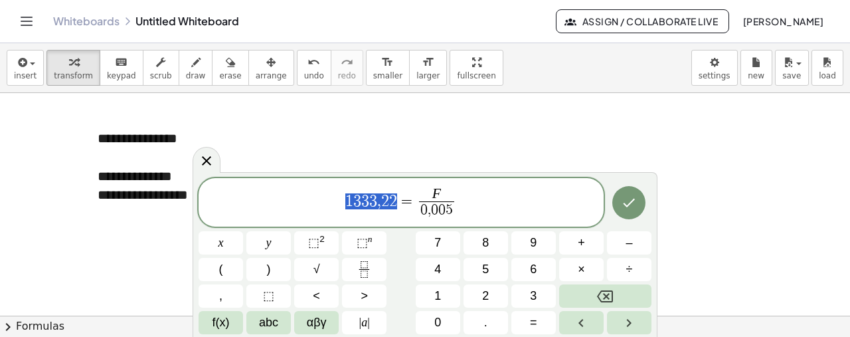
click at [301, 202] on span "1 3 3 3 , 2 2 = F 0 , 0 0 5 ​" at bounding box center [400, 203] width 405 height 35
drag, startPoint x: 535, startPoint y: 198, endPoint x: 256, endPoint y: 200, distance: 278.8
click at [256, 200] on span "1 3 3 3 , 2 2 = F 0 , 0 0 5 ​" at bounding box center [400, 203] width 405 height 35
drag, startPoint x: 481, startPoint y: 206, endPoint x: 338, endPoint y: 201, distance: 142.8
click at [338, 201] on span "V = D c A ​" at bounding box center [400, 203] width 405 height 35
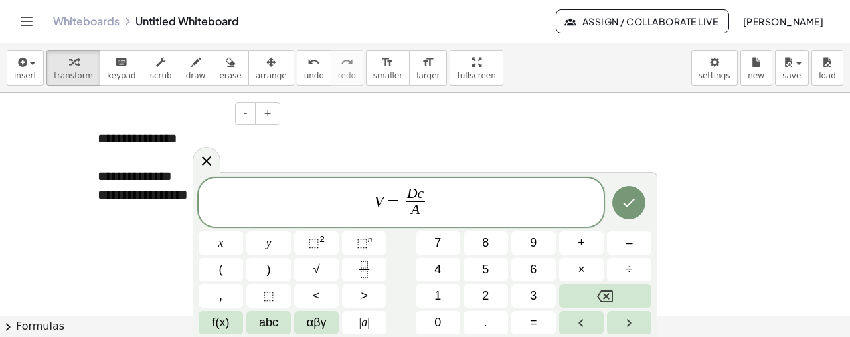
click at [191, 154] on div at bounding box center [184, 156] width 173 height 19
click at [201, 159] on icon at bounding box center [206, 161] width 16 height 16
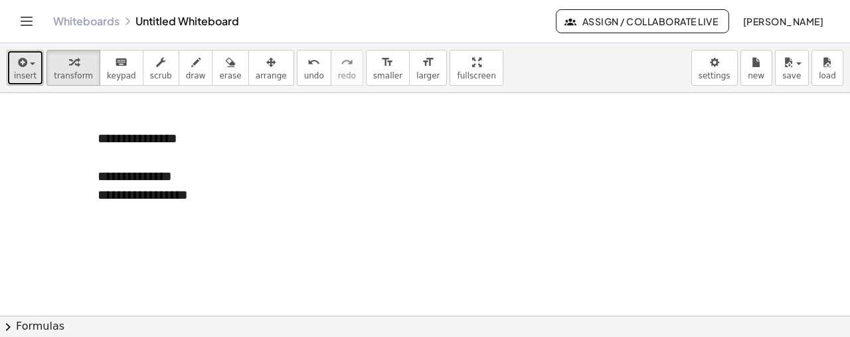
click at [17, 66] on icon "button" at bounding box center [21, 62] width 12 height 16
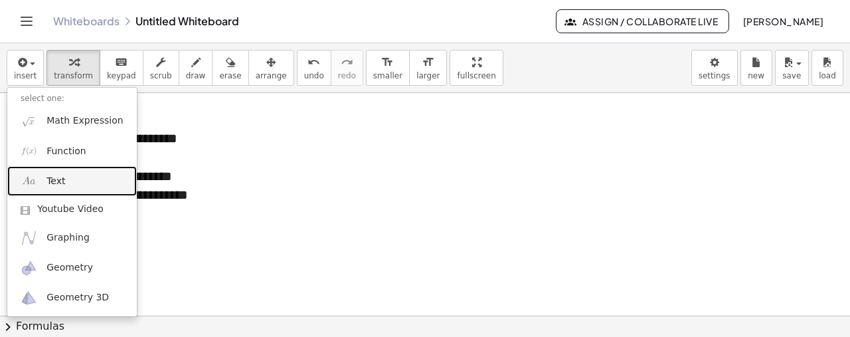
click at [72, 186] on link "Text" at bounding box center [71, 181] width 129 height 30
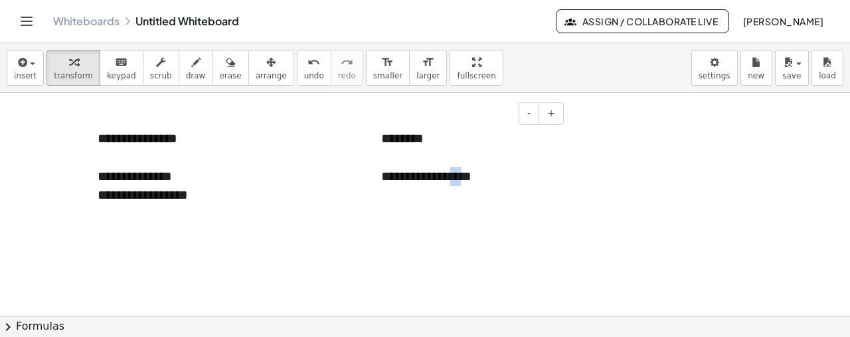
drag, startPoint x: 475, startPoint y: 174, endPoint x: 461, endPoint y: 174, distance: 14.6
click at [461, 174] on div "**********" at bounding box center [467, 176] width 173 height 19
drag, startPoint x: 435, startPoint y: 177, endPoint x: 411, endPoint y: 176, distance: 23.9
click at [411, 176] on div "**********" at bounding box center [467, 176] width 173 height 19
drag, startPoint x: 489, startPoint y: 175, endPoint x: 481, endPoint y: 175, distance: 7.3
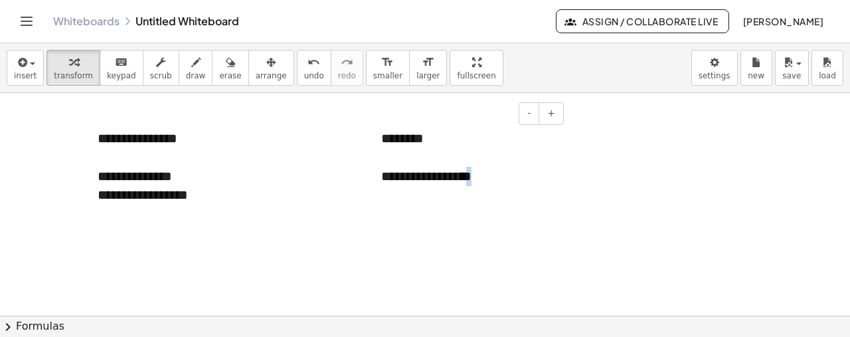
click at [481, 175] on div "**********" at bounding box center [467, 176] width 173 height 19
click at [510, 176] on div "**********" at bounding box center [467, 176] width 173 height 19
drag, startPoint x: 400, startPoint y: 179, endPoint x: 431, endPoint y: 182, distance: 32.0
click at [431, 182] on div "**********" at bounding box center [467, 176] width 173 height 19
drag, startPoint x: 460, startPoint y: 174, endPoint x: 493, endPoint y: 176, distance: 33.2
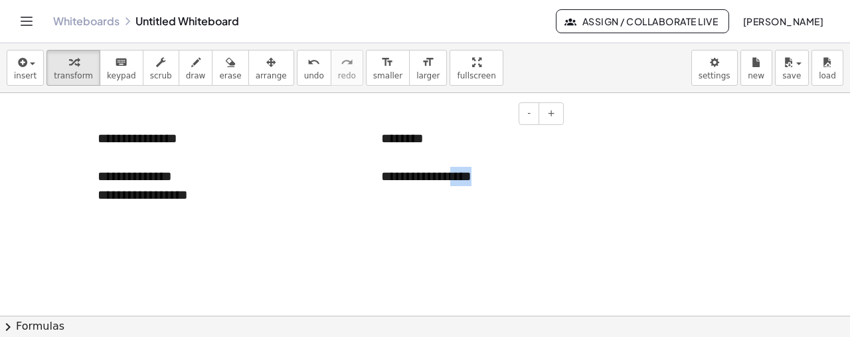
click at [493, 176] on div "**********" at bounding box center [467, 176] width 173 height 19
click at [508, 176] on div "**********" at bounding box center [467, 176] width 173 height 19
click at [401, 174] on div "**********" at bounding box center [467, 176] width 173 height 19
click at [511, 176] on div "**********" at bounding box center [467, 176] width 173 height 19
drag, startPoint x: 455, startPoint y: 133, endPoint x: 378, endPoint y: 137, distance: 77.1
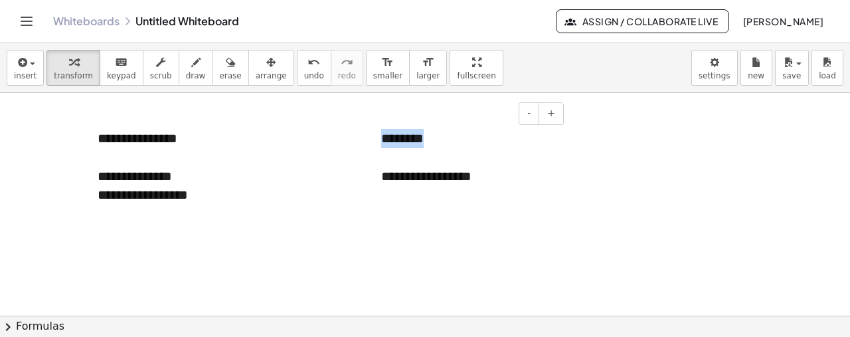
click at [378, 137] on div "**********" at bounding box center [467, 157] width 199 height 84
click at [491, 171] on div "**********" at bounding box center [467, 176] width 173 height 19
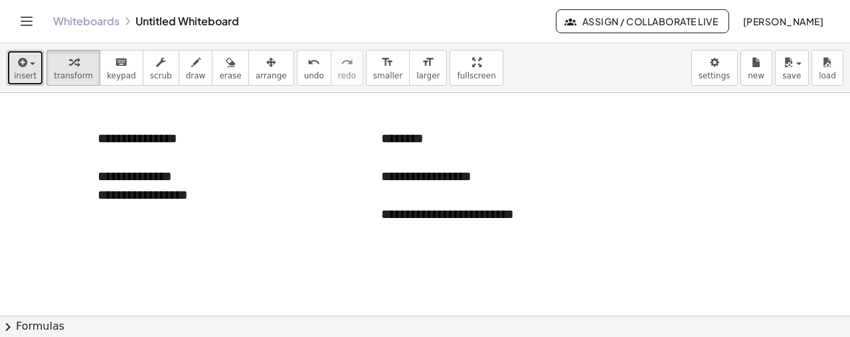
click at [19, 67] on icon "button" at bounding box center [21, 62] width 12 height 16
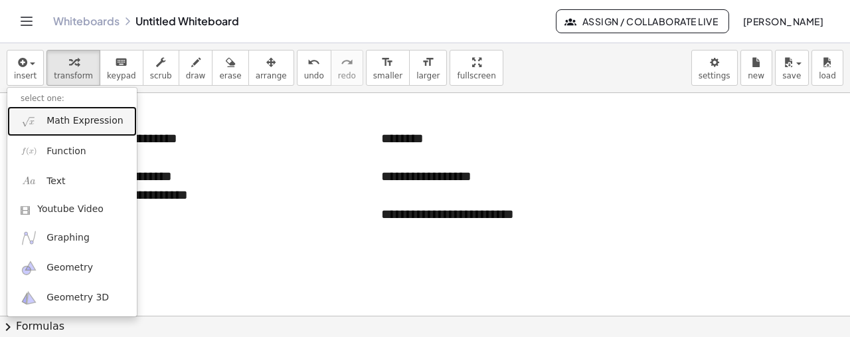
click at [94, 121] on span "Math Expression" at bounding box center [84, 120] width 76 height 13
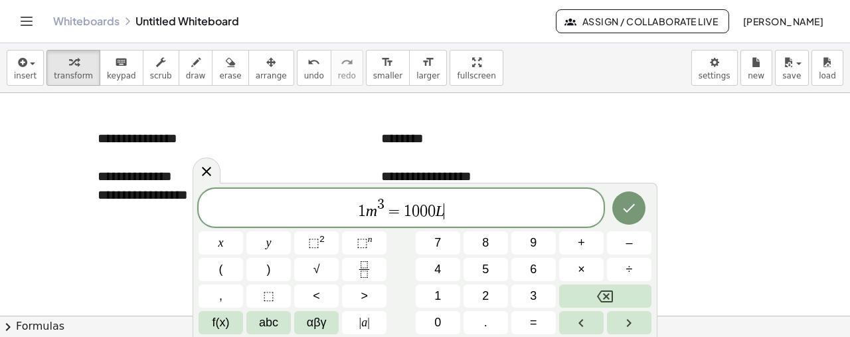
click at [465, 204] on span "1 m 3 = 1 0 0 0 L ​" at bounding box center [400, 208] width 405 height 24
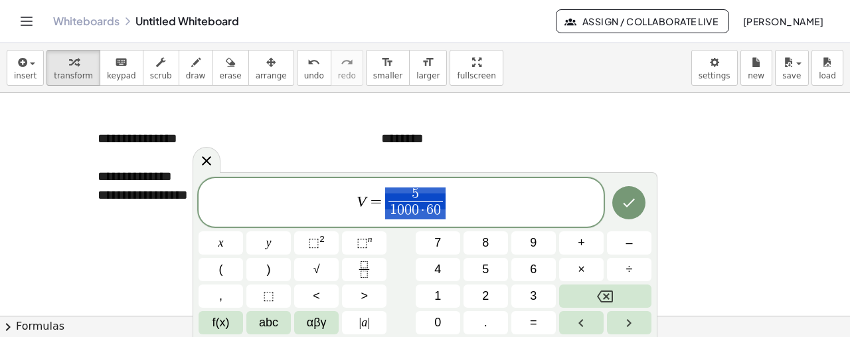
drag, startPoint x: 390, startPoint y: 202, endPoint x: 450, endPoint y: 202, distance: 59.7
click at [477, 200] on span "V = 5 1 0 0 0 · 6 0 ​ ​" at bounding box center [400, 203] width 405 height 35
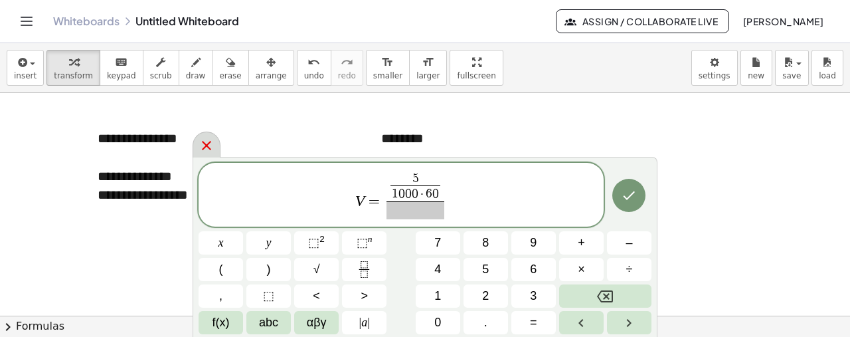
click at [208, 145] on icon at bounding box center [206, 145] width 16 height 16
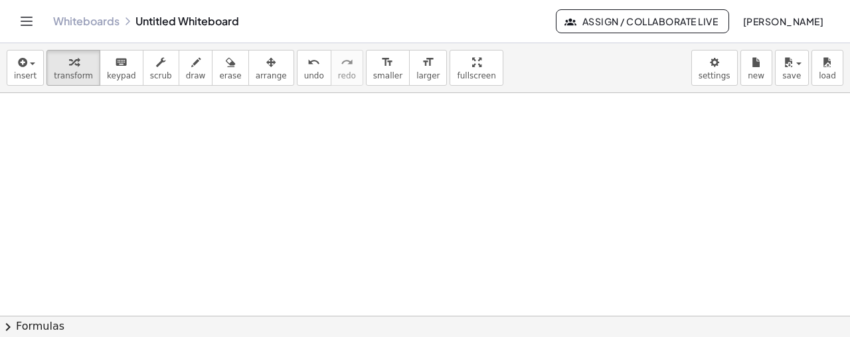
scroll to position [354, 0]
click at [19, 79] on span "insert" at bounding box center [25, 75] width 23 height 9
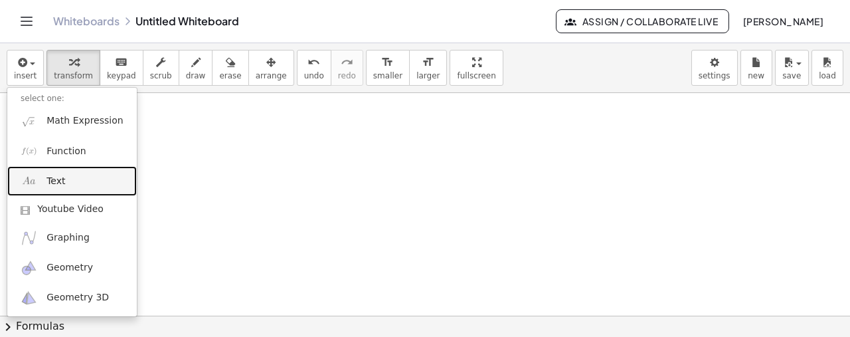
click at [74, 179] on link "Text" at bounding box center [71, 181] width 129 height 30
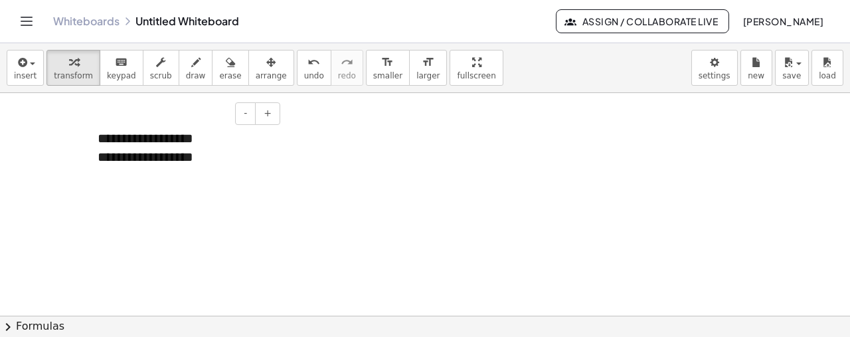
click at [173, 137] on div "**********" at bounding box center [183, 147] width 199 height 64
click at [211, 160] on div "**********" at bounding box center [184, 156] width 173 height 19
click at [222, 177] on div "**********" at bounding box center [184, 176] width 173 height 19
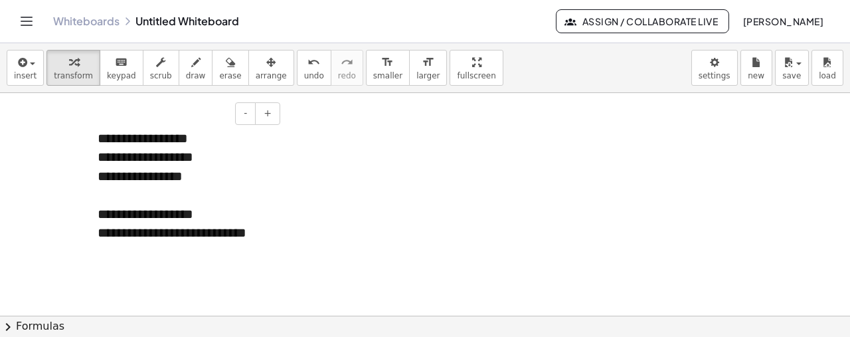
click at [271, 231] on div "**********" at bounding box center [183, 185] width 199 height 140
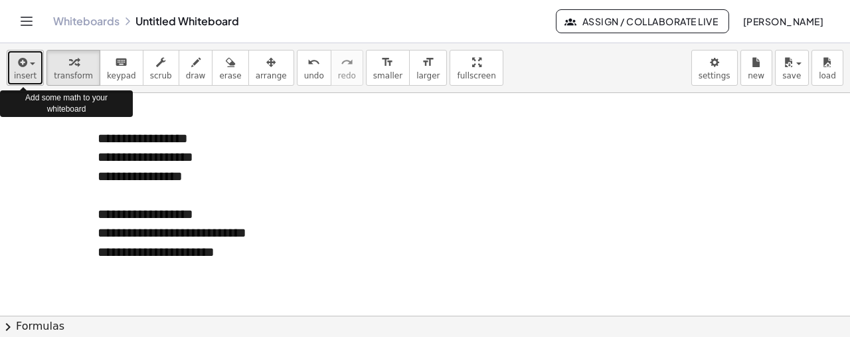
click at [25, 72] on span "insert" at bounding box center [25, 75] width 23 height 9
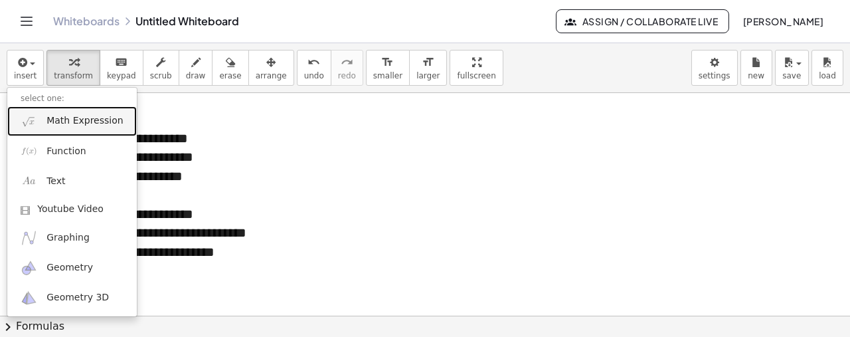
click at [86, 119] on span "Math Expression" at bounding box center [84, 120] width 76 height 13
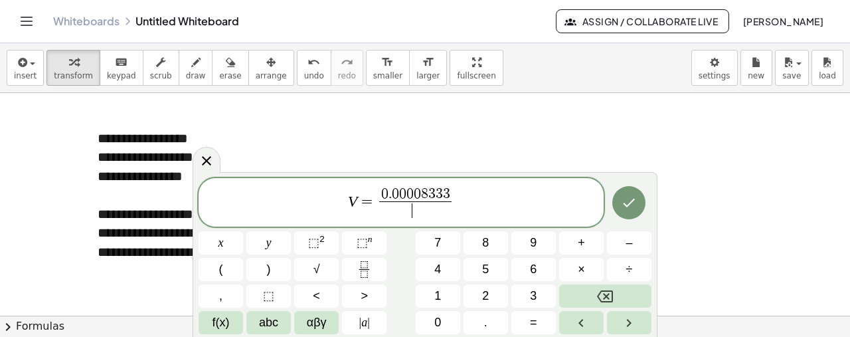
click at [419, 214] on span "​" at bounding box center [415, 210] width 72 height 18
click at [406, 212] on span "0 , ​ 0 0 0 4" at bounding box center [415, 210] width 72 height 18
click at [501, 190] on span "V = 0 . 0 0 0 0 8 3 3 3 0 . ​ 0 0 0 4 ​" at bounding box center [400, 203] width 405 height 35
click at [500, 193] on span "V = 0 . 0 0 0 0 8 3 3 3 0 . 0 0 0 4 ​ ​" at bounding box center [400, 203] width 405 height 35
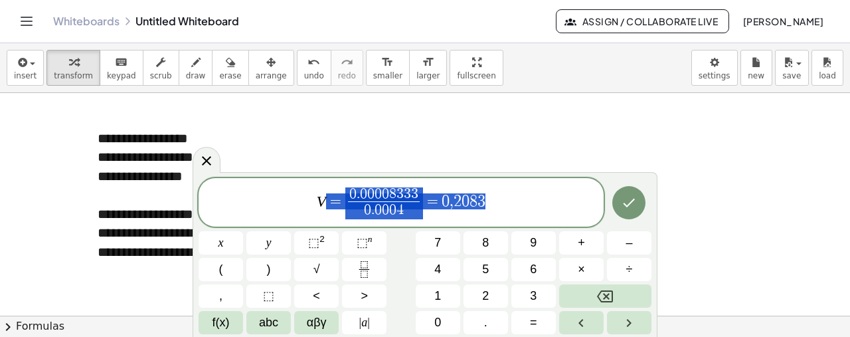
drag, startPoint x: 523, startPoint y: 197, endPoint x: 263, endPoint y: 186, distance: 260.4
click at [263, 186] on span "V = 0 . 0 0 0 0 8 3 3 3 0 . 0 0 0 4 ​ = 0 , 2 0 8 3" at bounding box center [400, 203] width 405 height 35
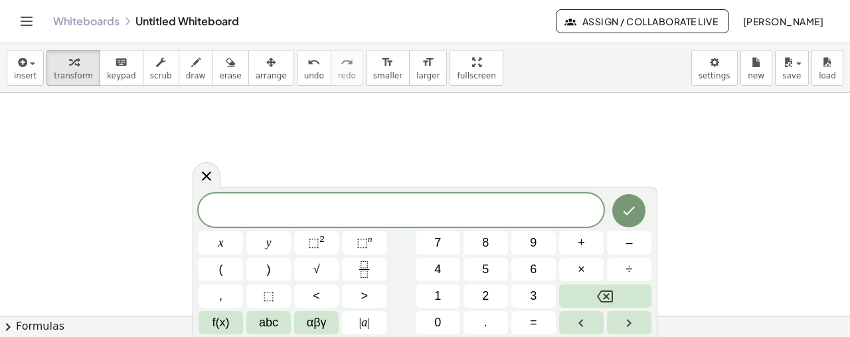
scroll to position [542, 0]
click at [427, 196] on div "​" at bounding box center [400, 209] width 405 height 33
click at [354, 250] on button "⬚ n" at bounding box center [364, 242] width 44 height 23
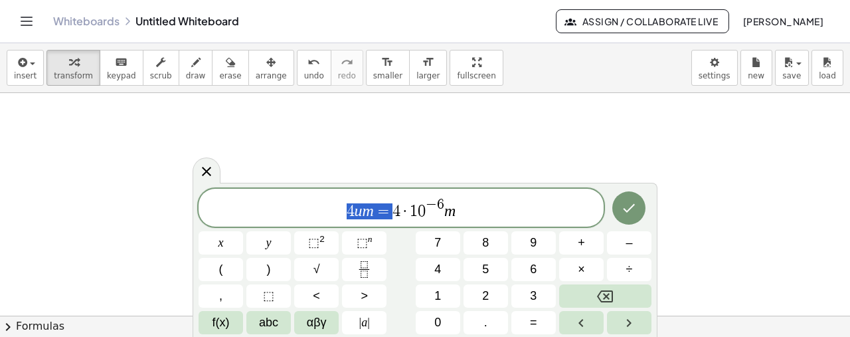
drag, startPoint x: 389, startPoint y: 212, endPoint x: 283, endPoint y: 209, distance: 106.2
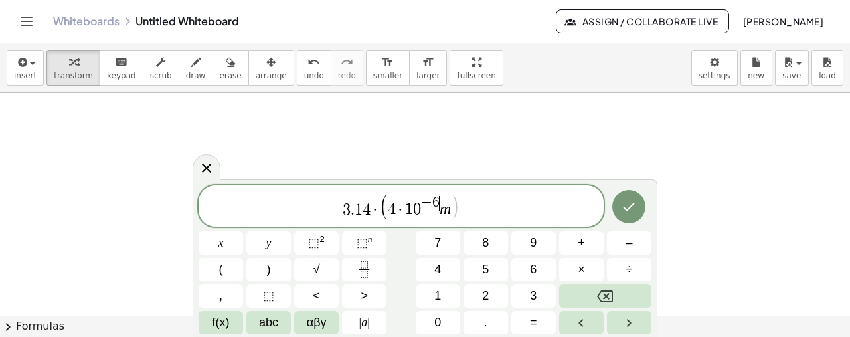
click at [438, 206] on span "6" at bounding box center [435, 202] width 7 height 15
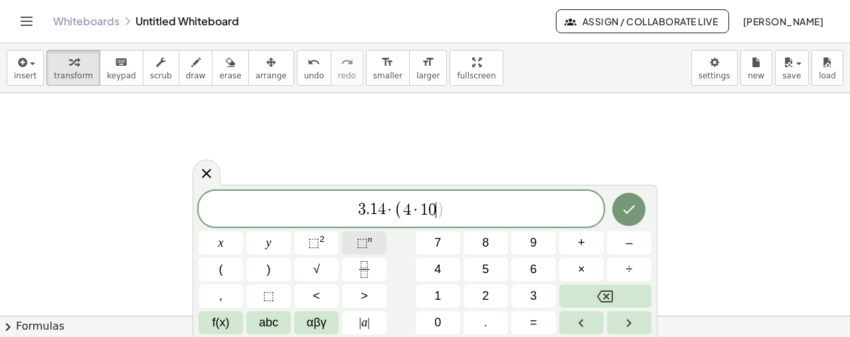
click at [370, 240] on sup "n" at bounding box center [370, 239] width 5 height 10
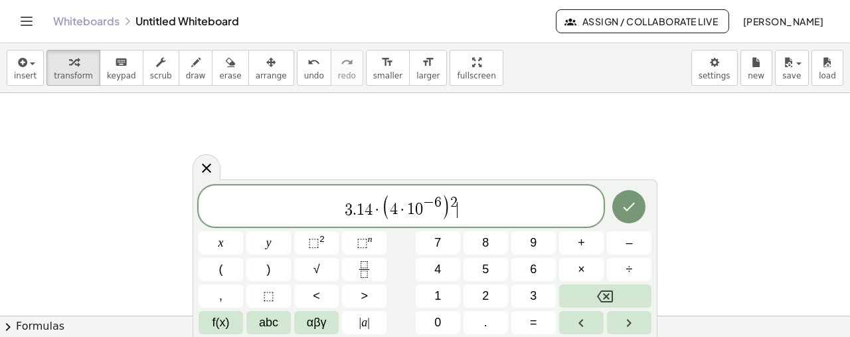
click at [512, 204] on span "3 . 1 4 · ( 4 · 1 0 − 6 ) 2 ​" at bounding box center [400, 206] width 405 height 27
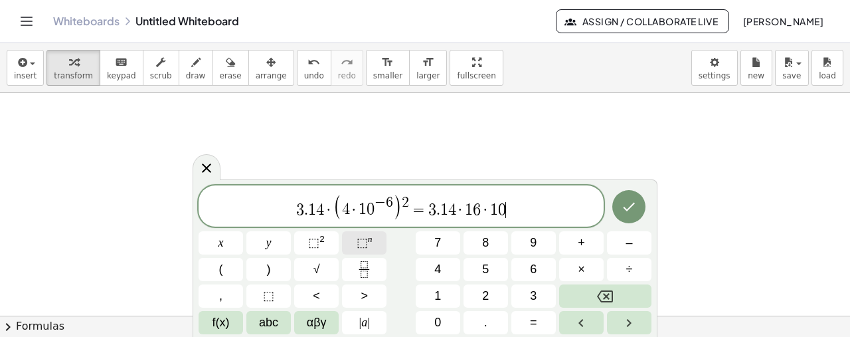
click at [362, 241] on span "⬚" at bounding box center [361, 242] width 11 height 13
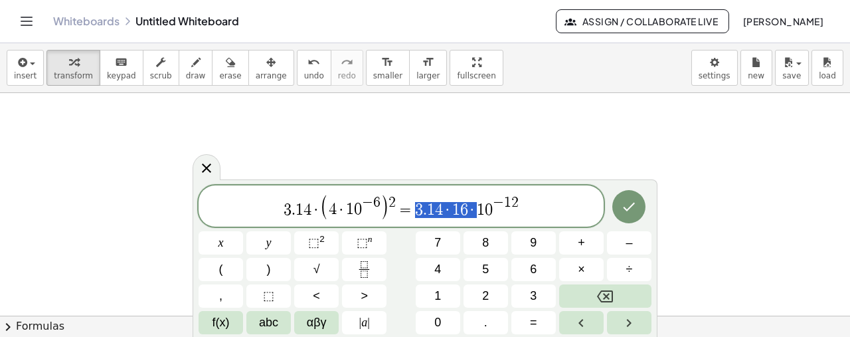
drag, startPoint x: 474, startPoint y: 208, endPoint x: 415, endPoint y: 205, distance: 59.2
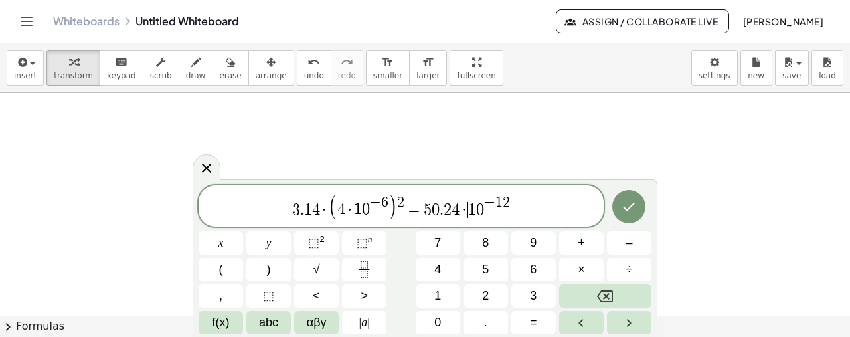
click at [543, 210] on span "3 . 1 4 · ( 4 · 1 0 − 6 ) 2 = 5 0 . 2 4 · ​ 1 0 − 1 2" at bounding box center [400, 206] width 405 height 27
drag, startPoint x: 349, startPoint y: 208, endPoint x: 341, endPoint y: 206, distance: 8.1
click at [341, 206] on span "4 · 1 0 − 6" at bounding box center [363, 206] width 52 height 21
drag, startPoint x: 407, startPoint y: 200, endPoint x: 398, endPoint y: 197, distance: 9.0
click at [398, 197] on span "3 . 1 4 · ( 4 · 1 0 − 6 ) 2 = 5 0 . 2 4 · 1 0 − 1 2" at bounding box center [400, 206] width 405 height 27
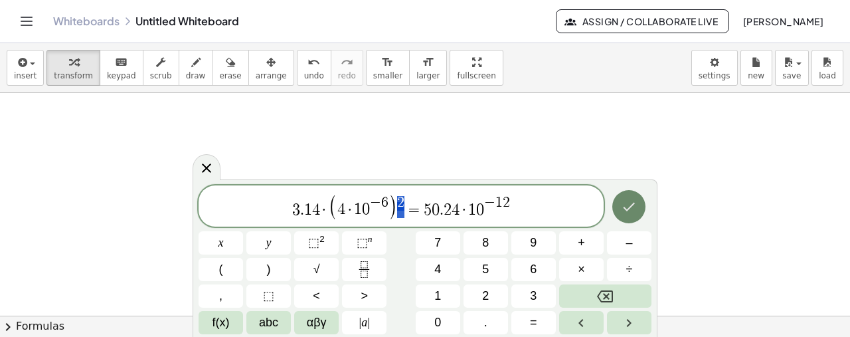
click at [626, 204] on icon "Done" at bounding box center [629, 206] width 16 height 16
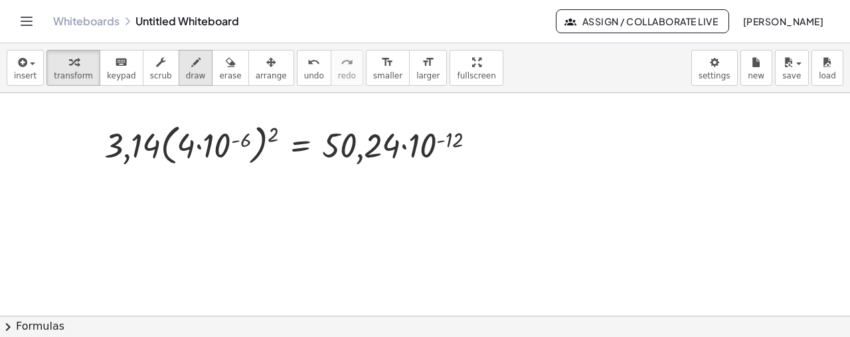
click at [191, 68] on icon "button" at bounding box center [195, 62] width 9 height 16
drag, startPoint x: 475, startPoint y: 146, endPoint x: 495, endPoint y: 157, distance: 22.6
drag, startPoint x: 494, startPoint y: 128, endPoint x: 503, endPoint y: 137, distance: 13.1
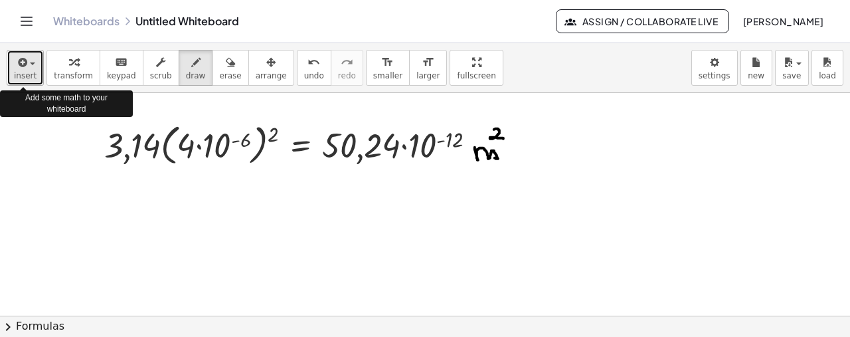
click at [15, 62] on icon "button" at bounding box center [21, 62] width 12 height 16
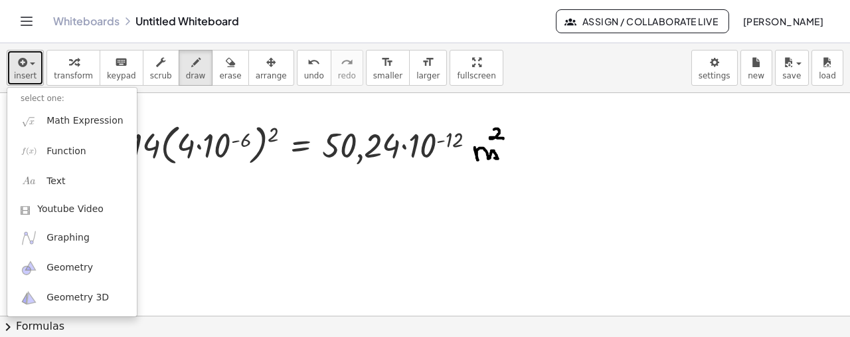
click at [27, 67] on span "button" at bounding box center [28, 63] width 3 height 9
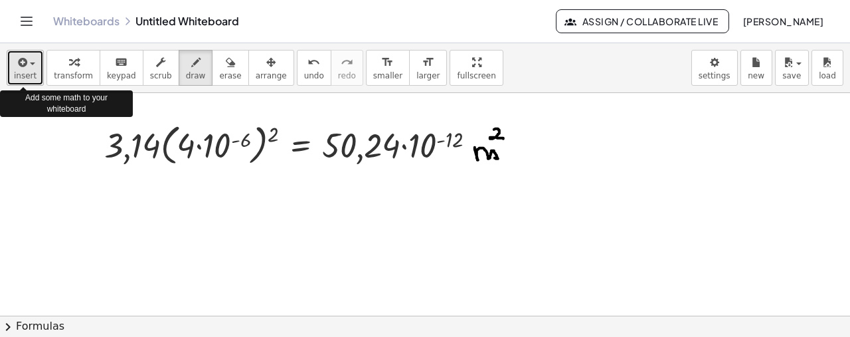
click at [18, 71] on span "insert" at bounding box center [25, 75] width 23 height 9
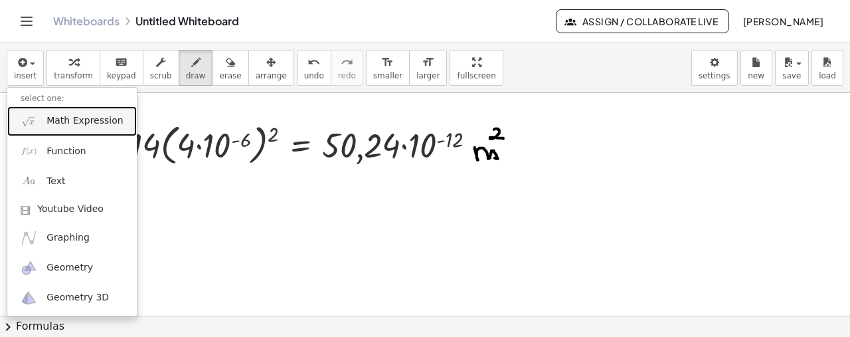
click at [63, 123] on span "Math Expression" at bounding box center [84, 120] width 76 height 13
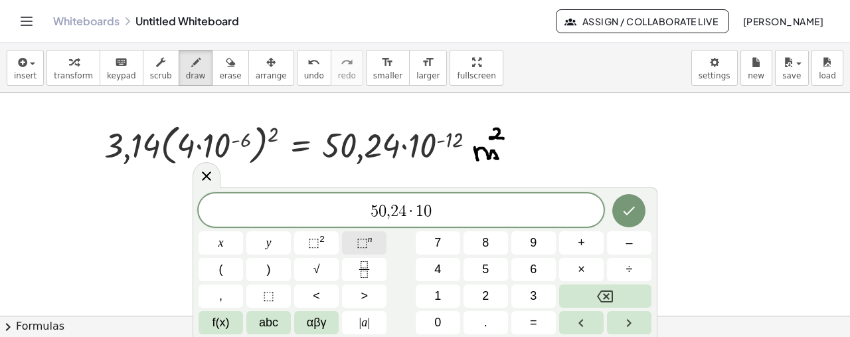
click at [362, 240] on span "⬚" at bounding box center [361, 242] width 11 height 13
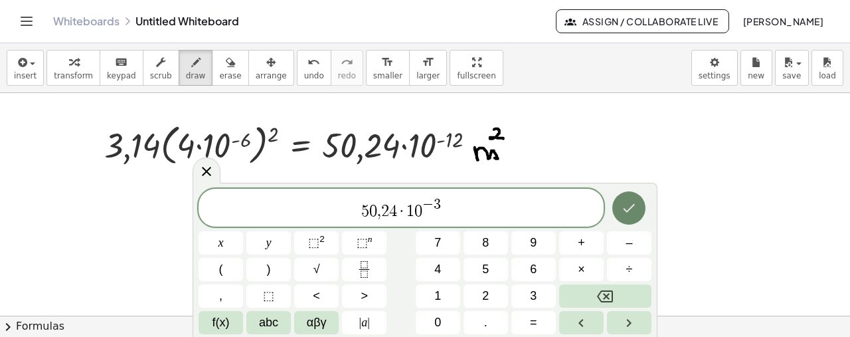
click at [623, 202] on icon "Done" at bounding box center [629, 208] width 16 height 16
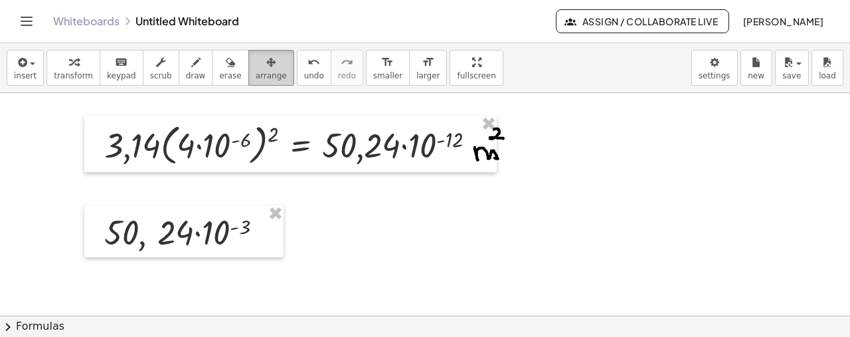
click at [266, 65] on icon "button" at bounding box center [270, 62] width 9 height 16
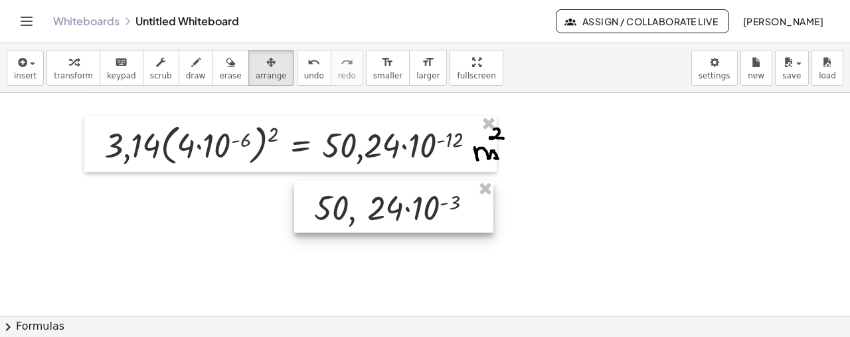
drag, startPoint x: 207, startPoint y: 236, endPoint x: 417, endPoint y: 212, distance: 211.1
click at [417, 212] on div at bounding box center [393, 207] width 199 height 52
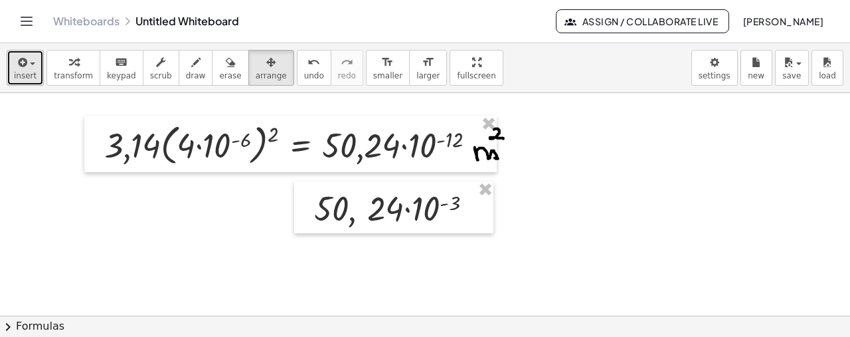
click at [21, 72] on span "insert" at bounding box center [25, 75] width 23 height 9
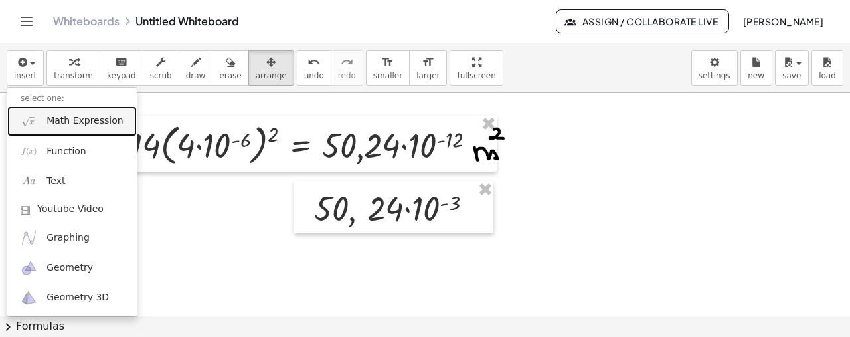
click at [76, 120] on span "Math Expression" at bounding box center [84, 120] width 76 height 13
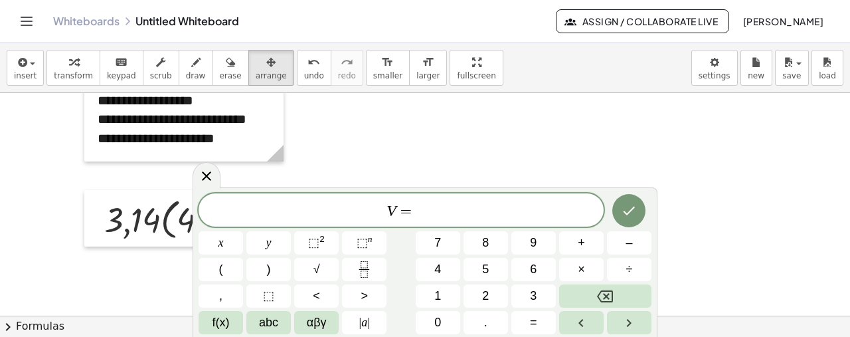
scroll to position [466, 0]
click at [492, 213] on span "V = ​" at bounding box center [400, 211] width 405 height 19
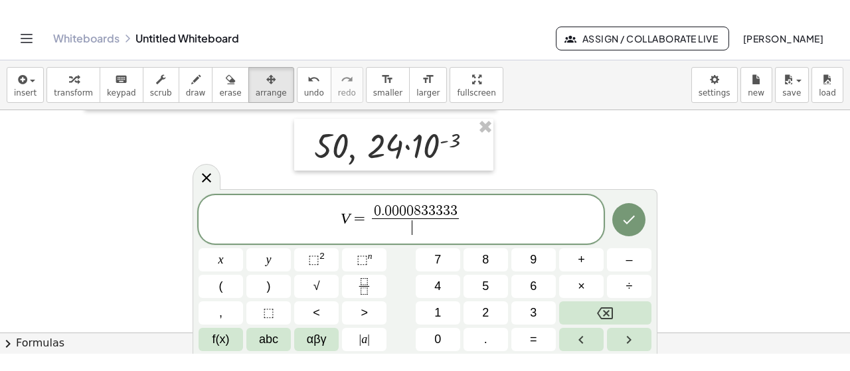
scroll to position [623, 0]
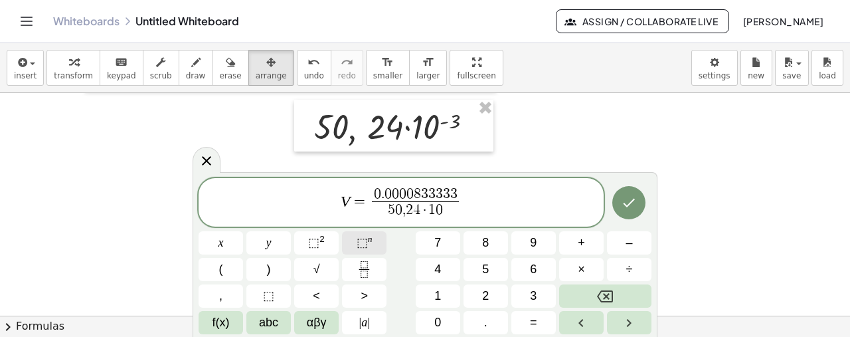
click at [374, 243] on button "⬚ n" at bounding box center [364, 242] width 44 height 23
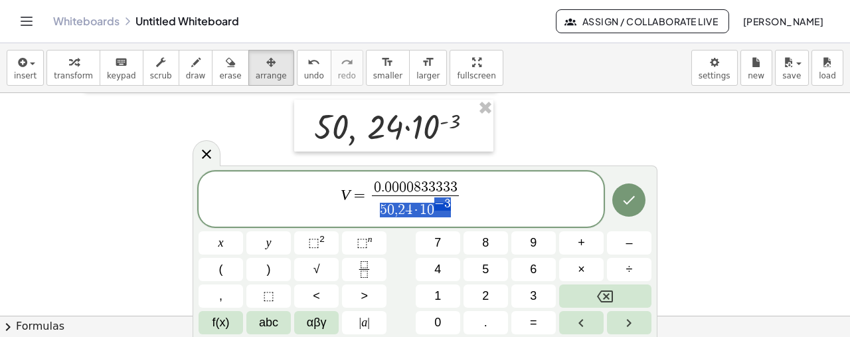
drag, startPoint x: 454, startPoint y: 212, endPoint x: 377, endPoint y: 212, distance: 77.0
click at [377, 212] on span "5 0 , 2 4 · 1 0 − 3" at bounding box center [415, 207] width 86 height 24
click at [453, 213] on span "5 0 , 2 4 · 1 0 − 3 ​" at bounding box center [415, 207] width 86 height 24
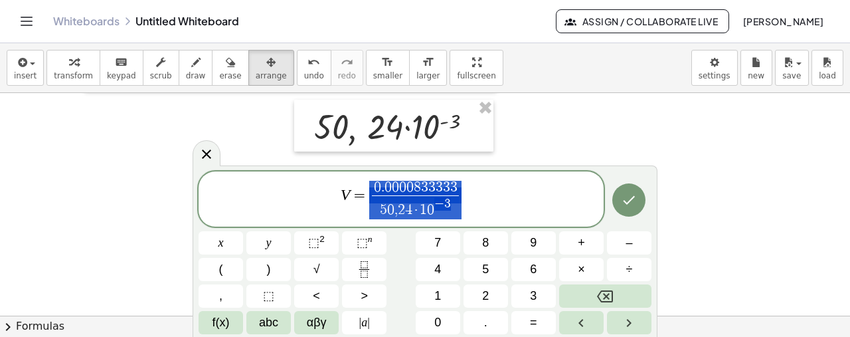
drag, startPoint x: 461, startPoint y: 208, endPoint x: 427, endPoint y: 212, distance: 33.4
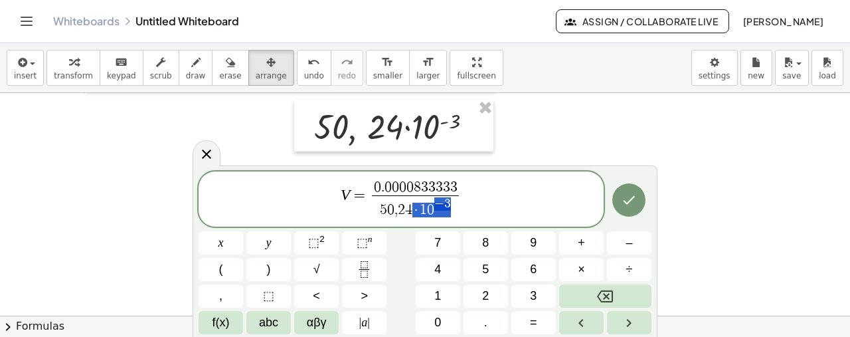
drag, startPoint x: 454, startPoint y: 210, endPoint x: 416, endPoint y: 209, distance: 38.5
click at [416, 209] on span "5 0 , 2 4 · 1 0 − 3" at bounding box center [415, 207] width 86 height 24
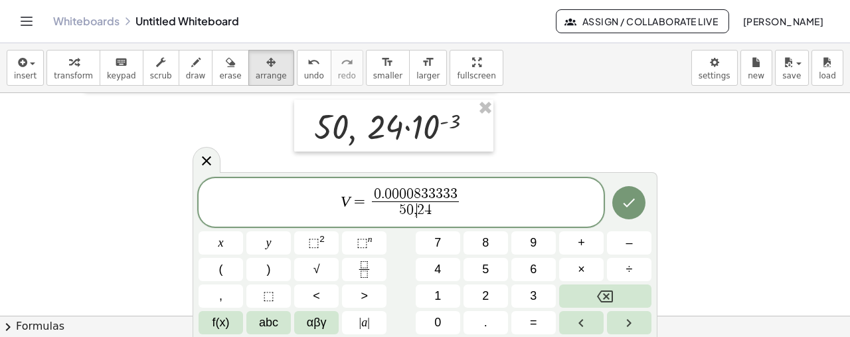
click at [419, 216] on span "2" at bounding box center [420, 209] width 7 height 15
click at [458, 216] on span "0 ​ , 0 5 0 2 4" at bounding box center [415, 210] width 86 height 18
click at [489, 192] on span "V = 0 . 0 0 0 0 8 3 3 3 3 3 0 , 0 5 0 2 4 ​ ​" at bounding box center [400, 203] width 405 height 35
click at [207, 157] on icon at bounding box center [206, 161] width 16 height 16
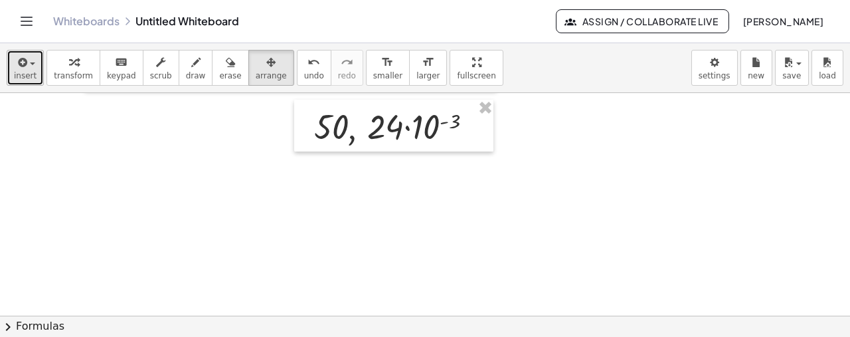
click at [30, 62] on span "button" at bounding box center [32, 63] width 5 height 3
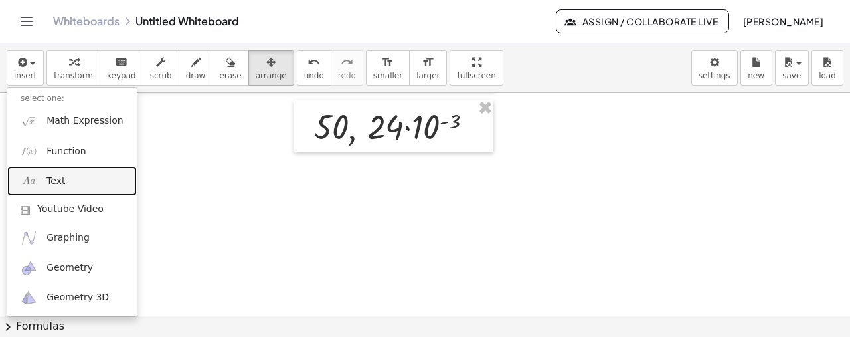
click at [86, 180] on link "Text" at bounding box center [71, 181] width 129 height 30
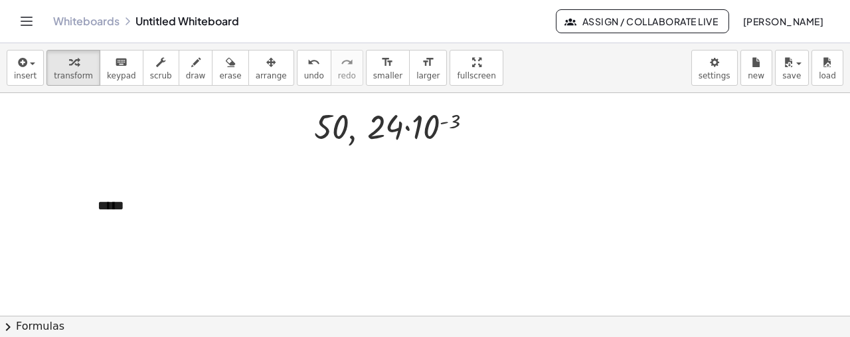
click at [271, 181] on span "+" at bounding box center [268, 180] width 8 height 11
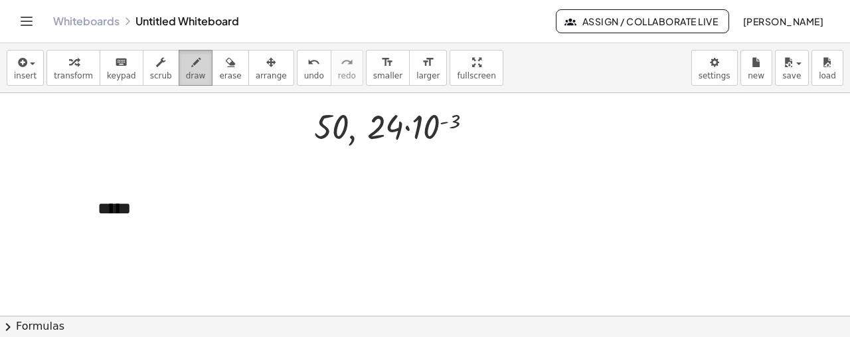
click at [191, 54] on icon "button" at bounding box center [195, 62] width 9 height 16
drag, startPoint x: 117, startPoint y: 213, endPoint x: 87, endPoint y: 212, distance: 30.6
drag, startPoint x: 84, startPoint y: 207, endPoint x: 78, endPoint y: 215, distance: 9.6
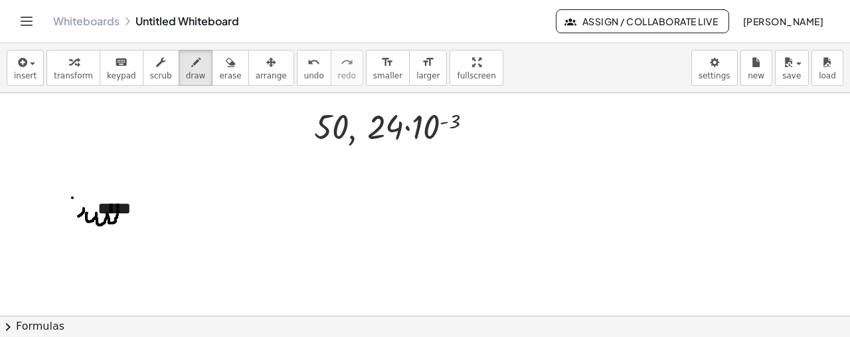
click at [226, 68] on icon "button" at bounding box center [230, 62] width 9 height 16
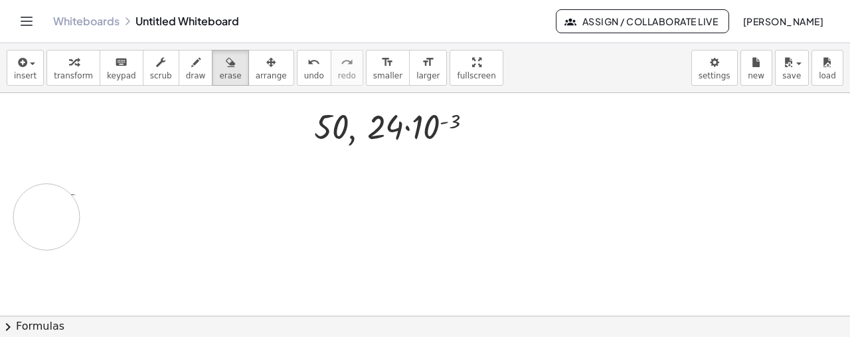
drag, startPoint x: 141, startPoint y: 213, endPoint x: 46, endPoint y: 216, distance: 94.3
click at [69, 71] on span "transform" at bounding box center [73, 75] width 39 height 9
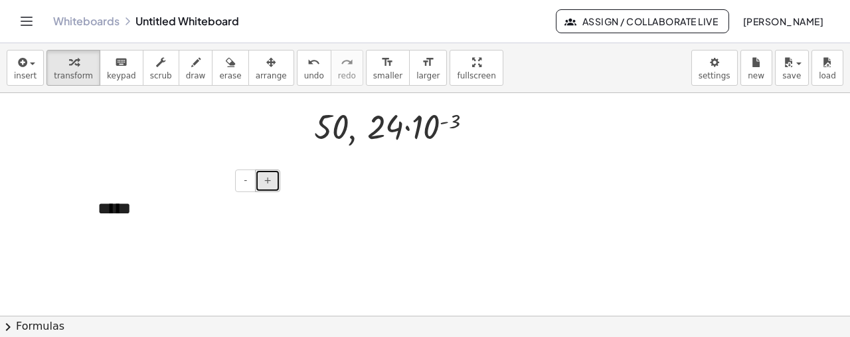
click at [266, 183] on span "+" at bounding box center [268, 180] width 8 height 11
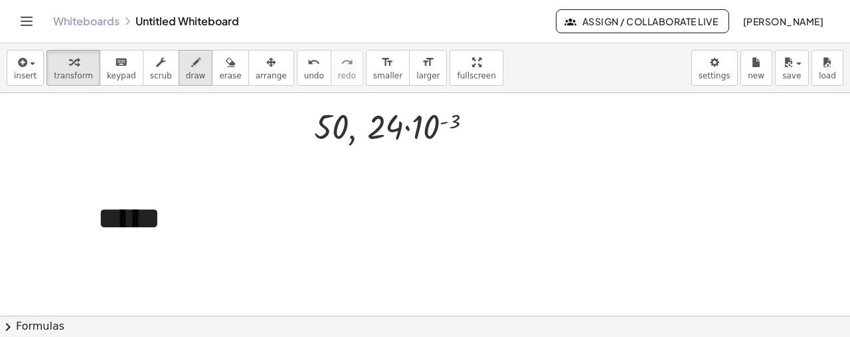
click at [191, 59] on icon "button" at bounding box center [195, 62] width 9 height 16
drag, startPoint x: 135, startPoint y: 228, endPoint x: 133, endPoint y: 236, distance: 8.9
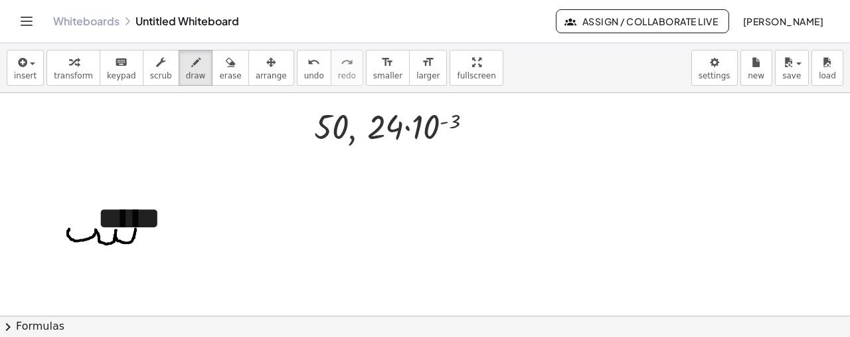
drag, startPoint x: 133, startPoint y: 236, endPoint x: 69, endPoint y: 228, distance: 64.9
drag, startPoint x: 70, startPoint y: 226, endPoint x: 60, endPoint y: 242, distance: 19.0
